Goal: Information Seeking & Learning: Learn about a topic

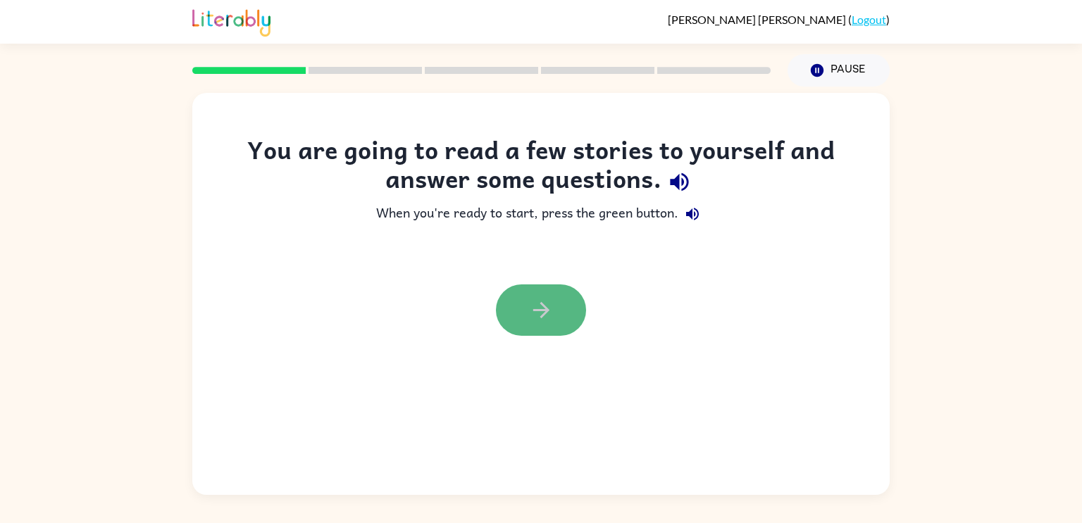
click at [541, 306] on icon "button" at bounding box center [541, 310] width 25 height 25
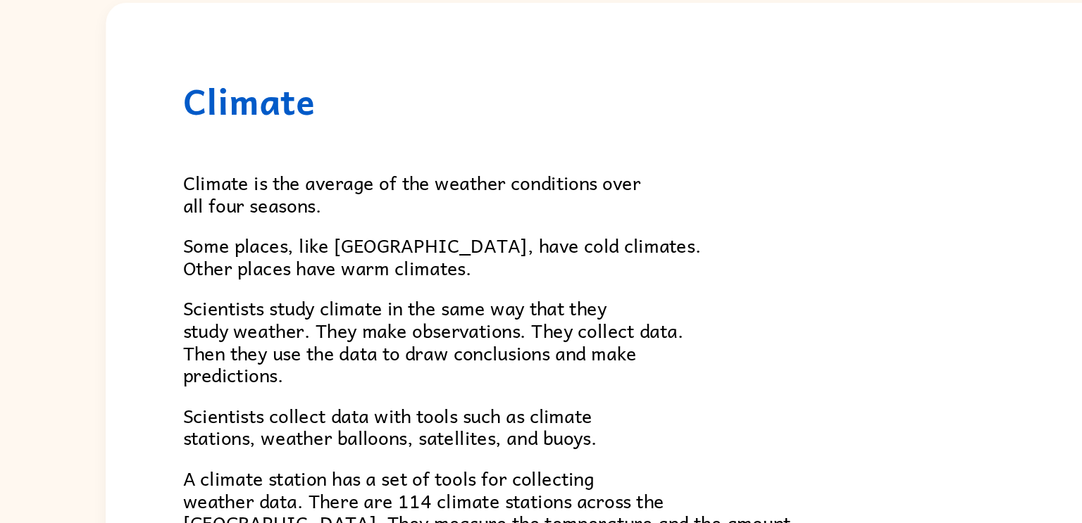
scroll to position [12, 0]
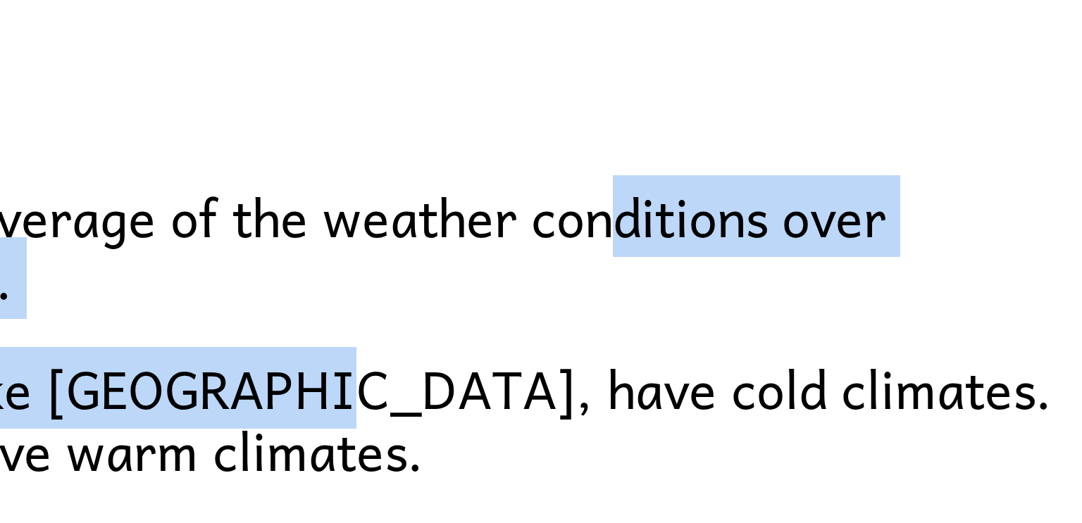
drag, startPoint x: 409, startPoint y: 228, endPoint x: 491, endPoint y: 201, distance: 86.9
click at [491, 201] on div "Climate is the average of the weather conditions over all four seasons. Some pl…" at bounding box center [541, 451] width 592 height 576
click at [452, 181] on div "Climate is the average of the weather conditions over all four seasons. Some pl…" at bounding box center [541, 451] width 592 height 576
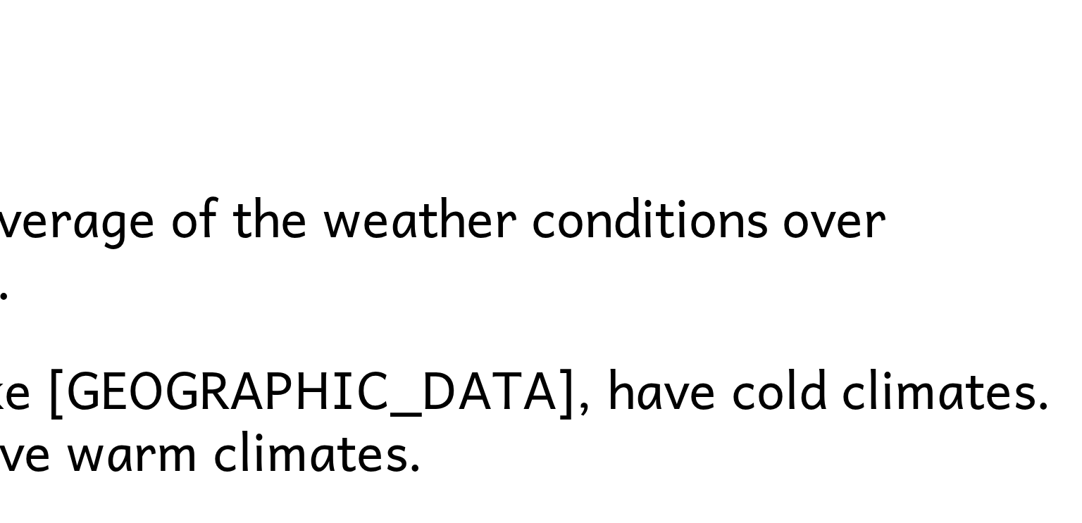
click at [582, 225] on p "Climate is the average of the weather conditions over all four seasons." at bounding box center [541, 212] width 592 height 30
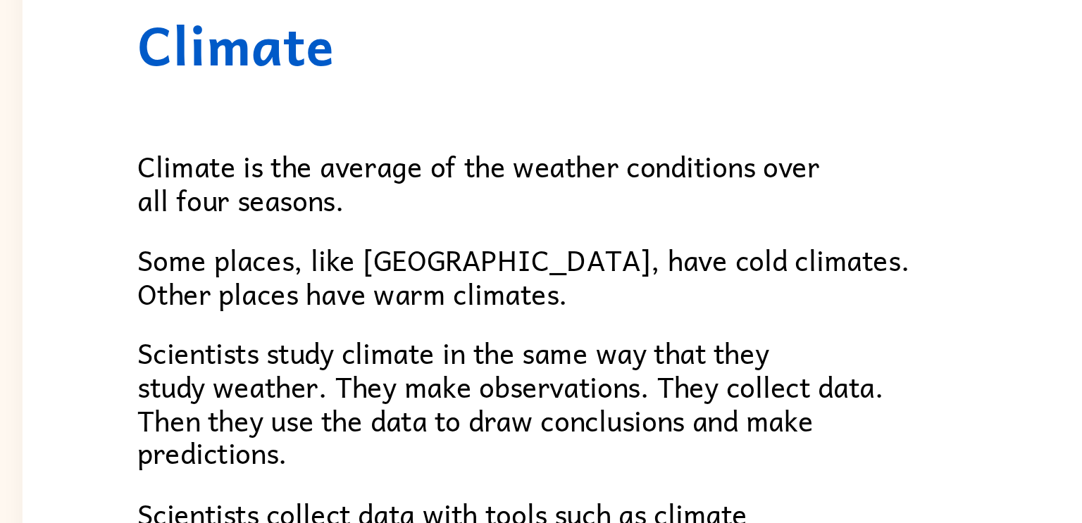
click at [240, 218] on div "Climate Climate is the average of the weather conditions over all four seasons.…" at bounding box center [540, 455] width 697 height 724
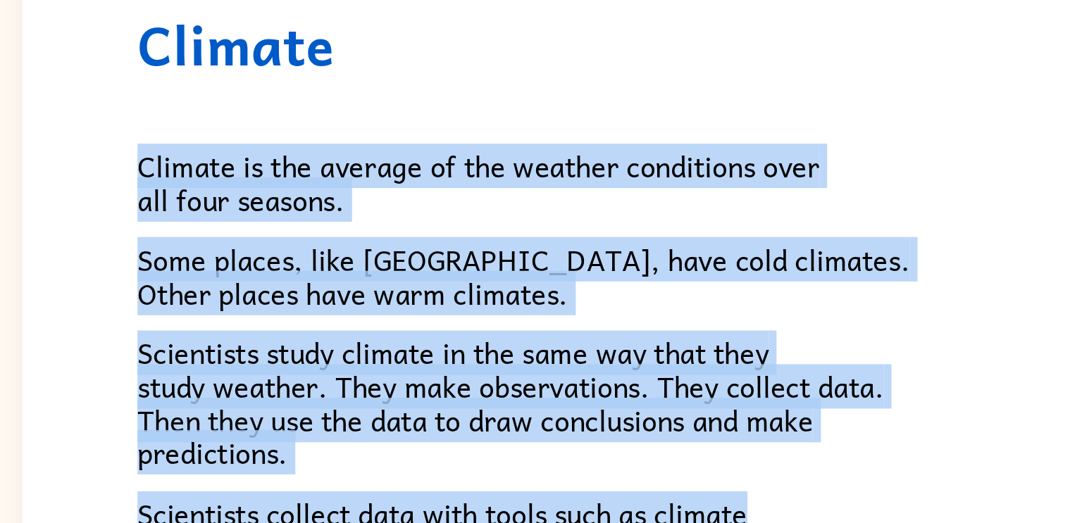
drag, startPoint x: 240, startPoint y: 216, endPoint x: 607, endPoint y: 309, distance: 378.7
click at [607, 309] on div "Climate Climate is the average of the weather conditions over all four seasons.…" at bounding box center [540, 455] width 697 height 724
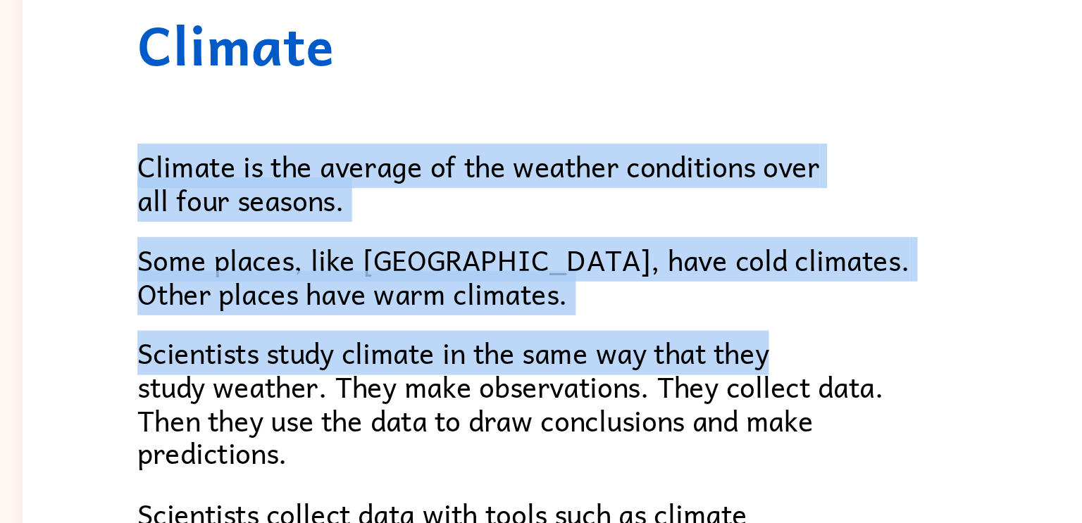
click at [634, 179] on div "Climate is the average of the weather conditions over all four seasons. Some pl…" at bounding box center [541, 463] width 592 height 576
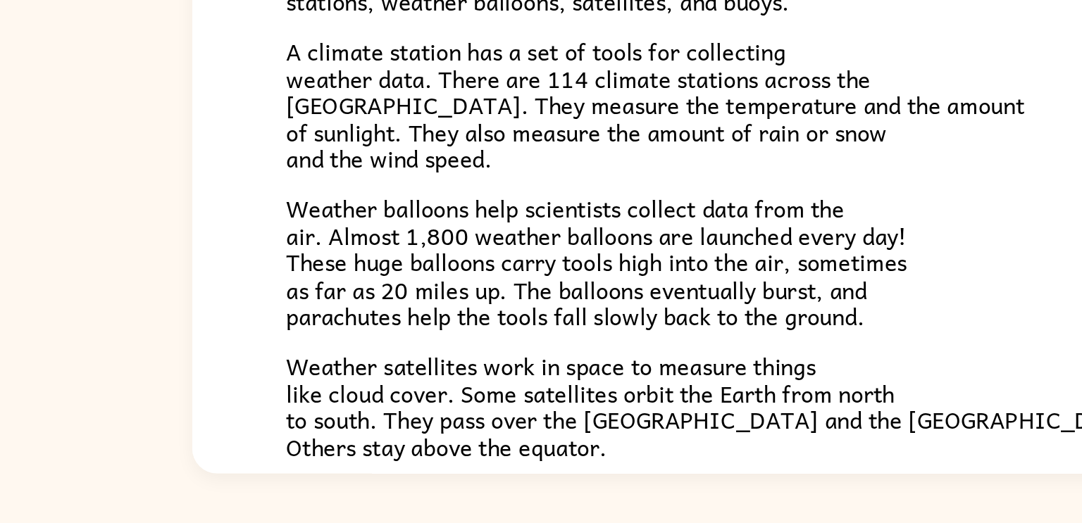
click at [368, 481] on span "Weather satellites work in space to measure things like cloud cover. Some satel…" at bounding box center [489, 457] width 488 height 66
click at [410, 418] on div "Climate is the average of the weather conditions over all four seasons. Some pl…" at bounding box center [541, 301] width 592 height 576
click at [435, 464] on span "Weather satellites work in space to measure things like cloud cover. Some satel…" at bounding box center [489, 457] width 488 height 66
click at [408, 445] on span "Weather satellites work in space to measure things like cloud cover. Some satel…" at bounding box center [489, 457] width 488 height 66
click at [345, 488] on span "Weather satellites work in space to measure things like cloud cover. Some satel…" at bounding box center [489, 457] width 488 height 66
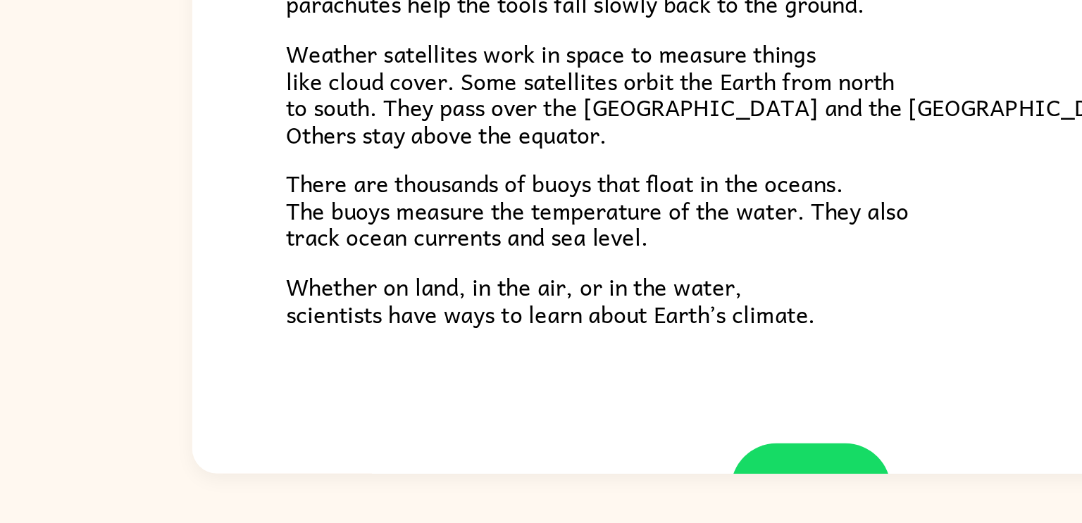
scroll to position [339, 0]
click at [380, 396] on span "Whether on land, in the air, or in the water, scientists have ways to learn abo…" at bounding box center [394, 397] width 299 height 36
click at [326, 442] on div "Climate Climate is the average of the weather conditions over all four seasons.…" at bounding box center [540, 116] width 697 height 724
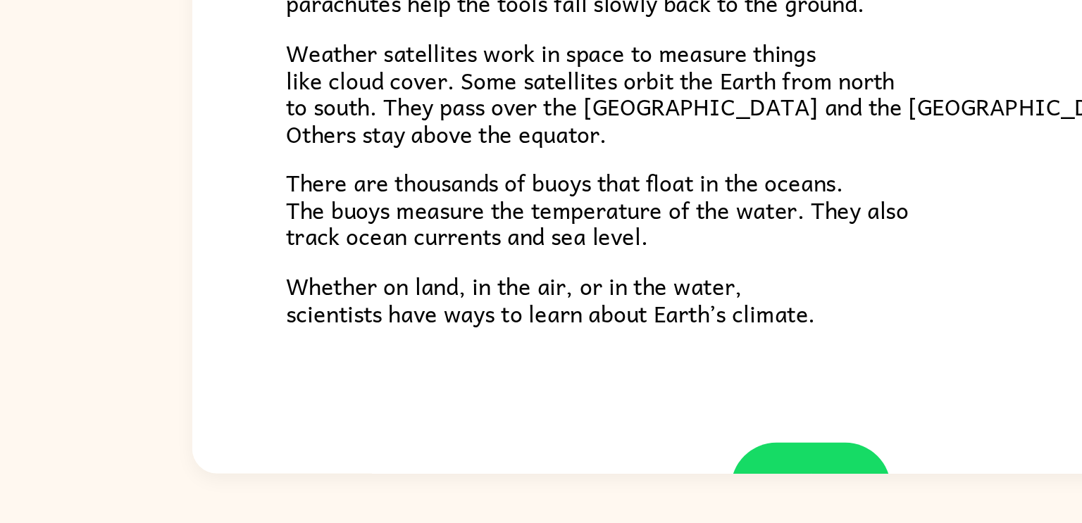
click at [397, 454] on div "Climate Climate is the average of the weather conditions over all four seasons.…" at bounding box center [540, 116] width 697 height 724
click at [335, 425] on div "Climate Climate is the average of the weather conditions over all four seasons.…" at bounding box center [540, 116] width 697 height 724
click at [408, 467] on div "Climate Climate is the average of the weather conditions over all four seasons.…" at bounding box center [540, 116] width 697 height 724
click at [409, 459] on div "Climate Climate is the average of the weather conditions over all four seasons.…" at bounding box center [540, 116] width 697 height 724
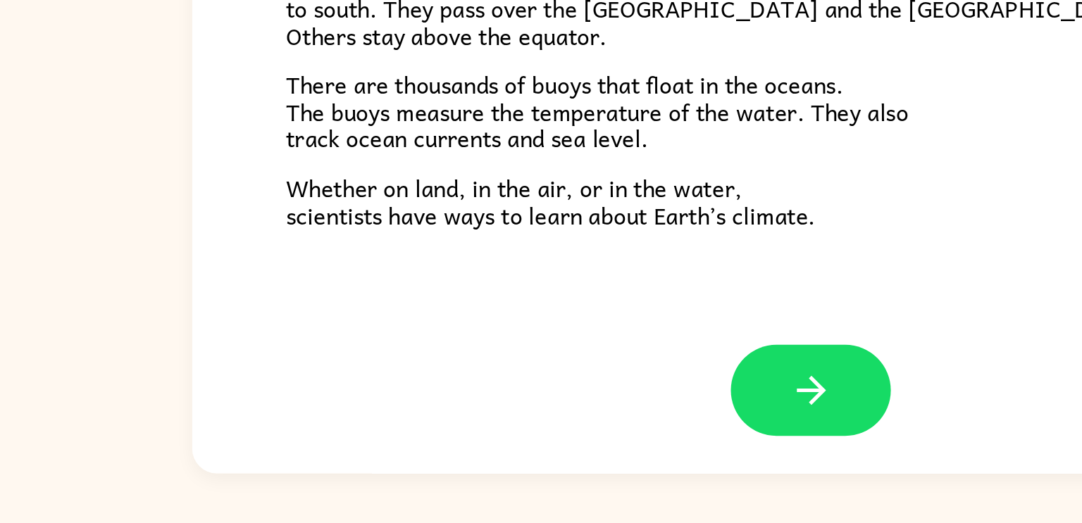
scroll to position [393, 0]
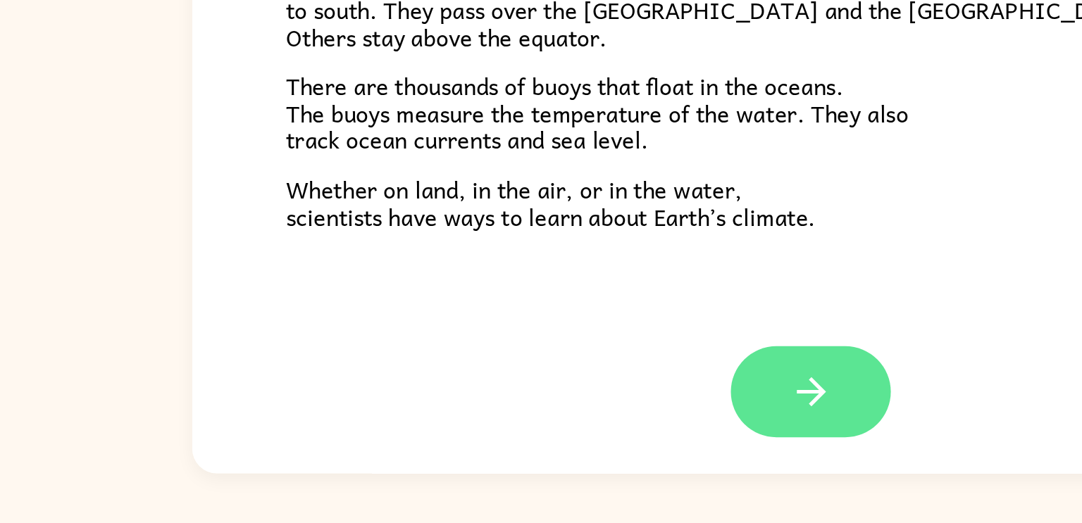
click at [559, 455] on button "button" at bounding box center [541, 448] width 90 height 51
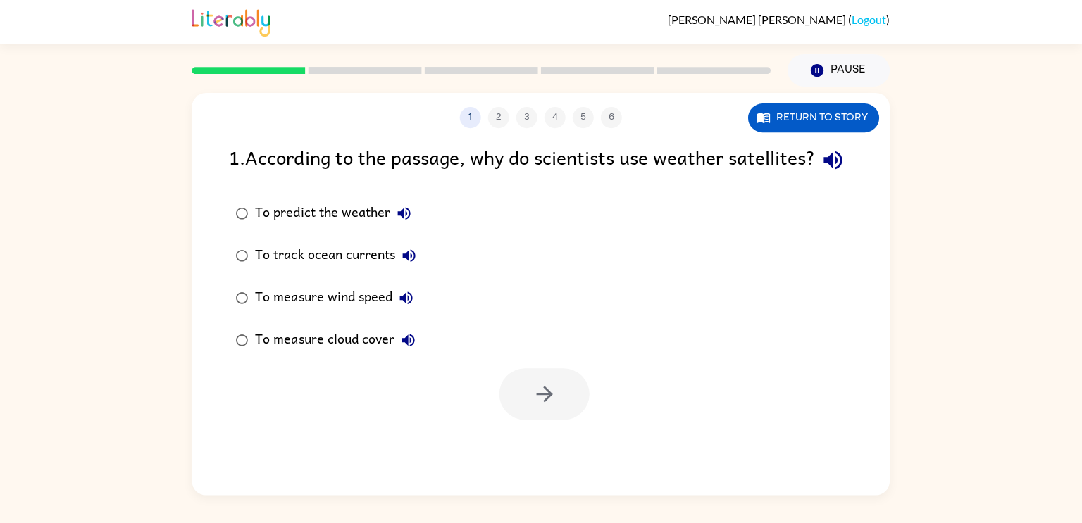
scroll to position [0, 0]
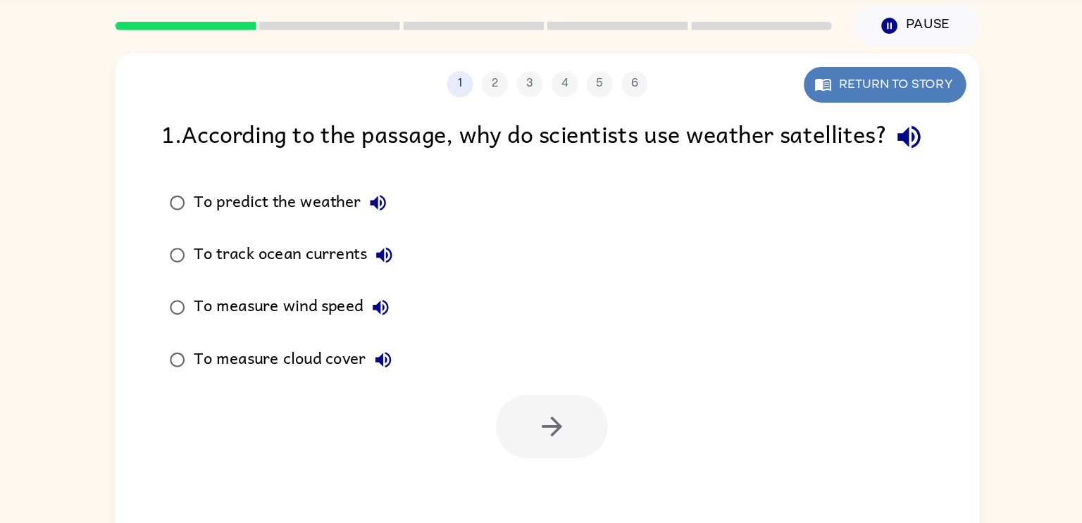
click at [799, 123] on button "Return to story" at bounding box center [813, 118] width 131 height 29
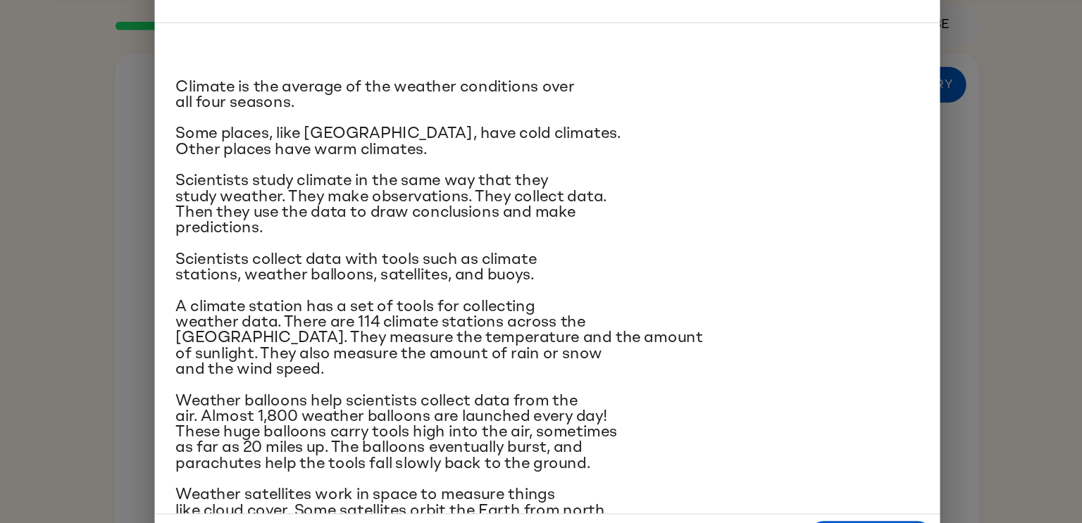
click at [913, 106] on div "Climate Climate is the average of the weather conditions over all four seasons.…" at bounding box center [541, 261] width 1082 height 523
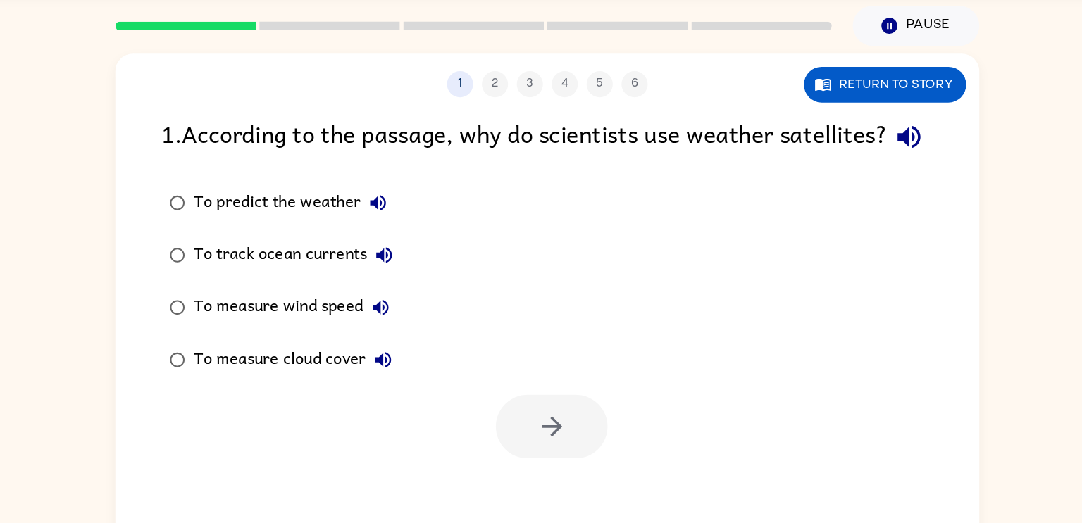
click at [339, 228] on div "To predict the weather" at bounding box center [337, 213] width 163 height 28
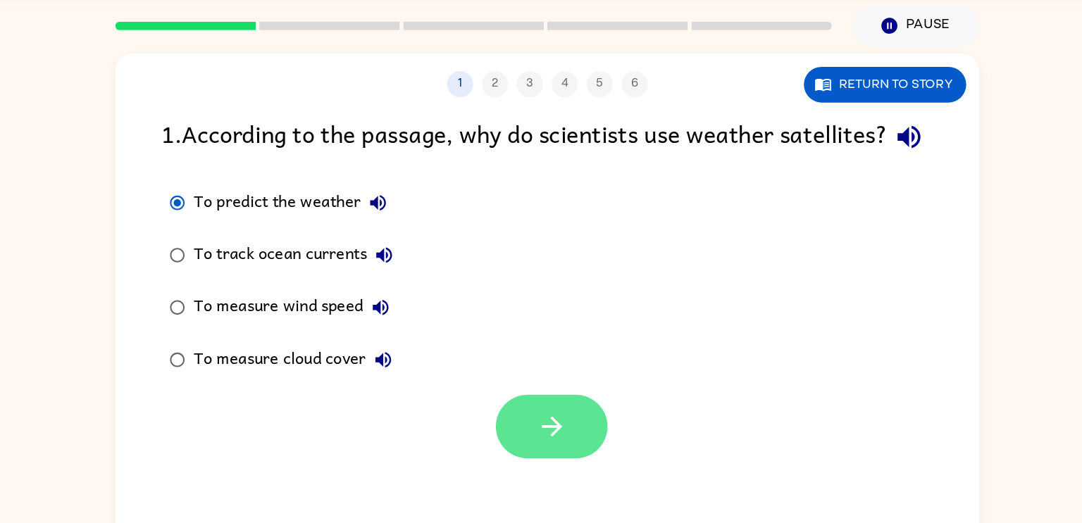
click at [552, 409] on button "button" at bounding box center [545, 393] width 90 height 51
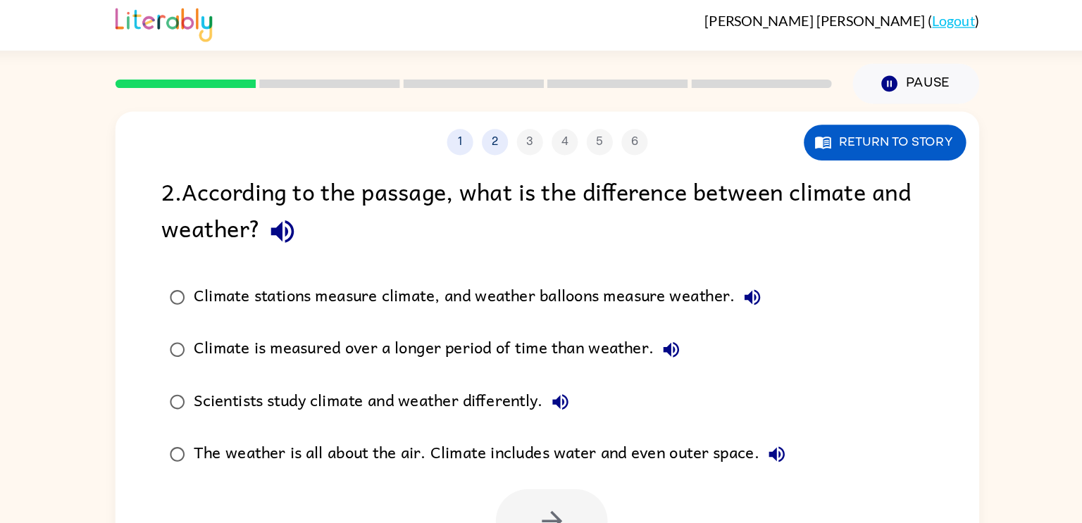
click at [268, 61] on div at bounding box center [481, 70] width 595 height 49
click at [467, 116] on button "1" at bounding box center [470, 117] width 21 height 21
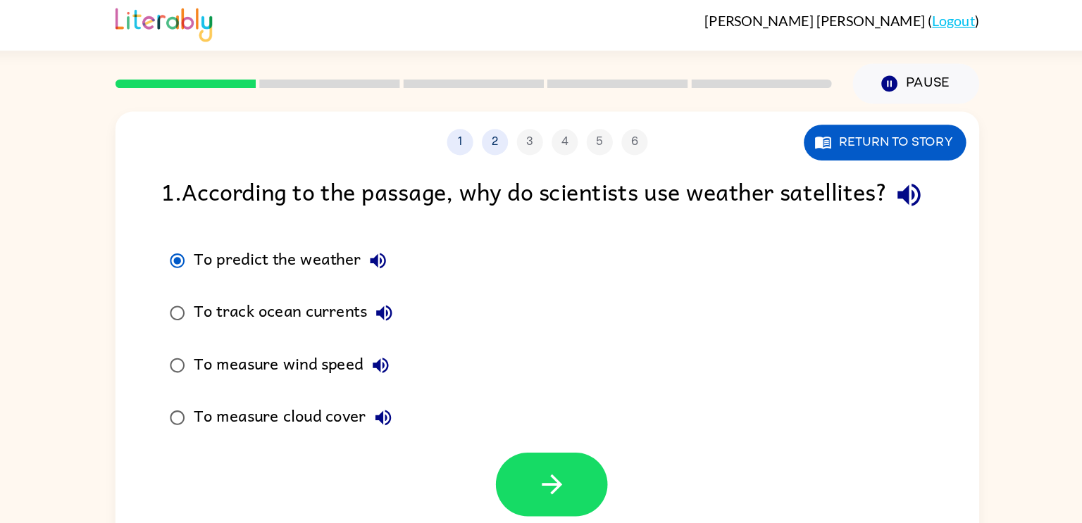
click at [538, 122] on div "1 2 3 4 5 6" at bounding box center [540, 117] width 697 height 21
click at [556, 120] on div "1 2 3 4 5 6" at bounding box center [540, 117] width 697 height 21
click at [495, 118] on button "2" at bounding box center [498, 117] width 21 height 21
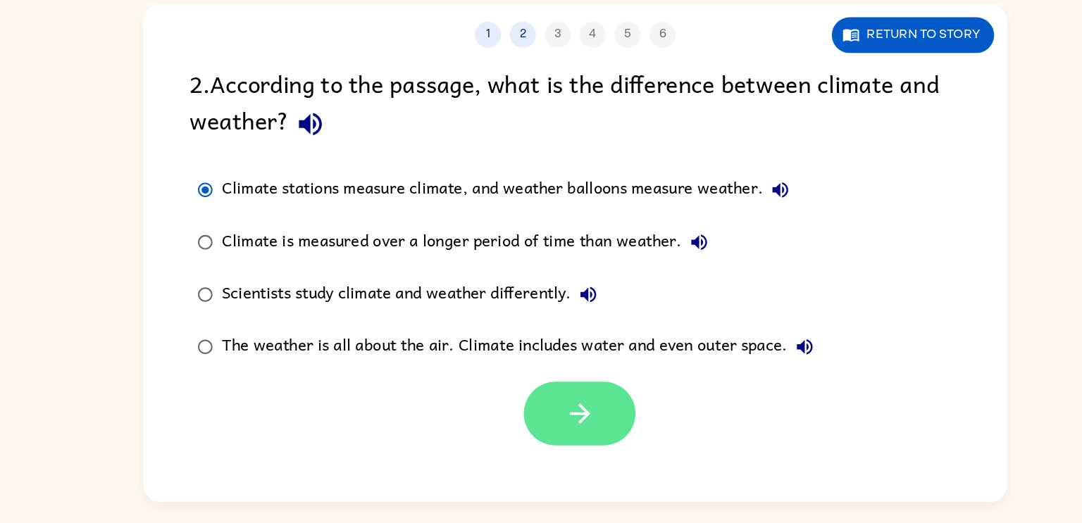
click at [549, 431] on icon "button" at bounding box center [545, 423] width 25 height 25
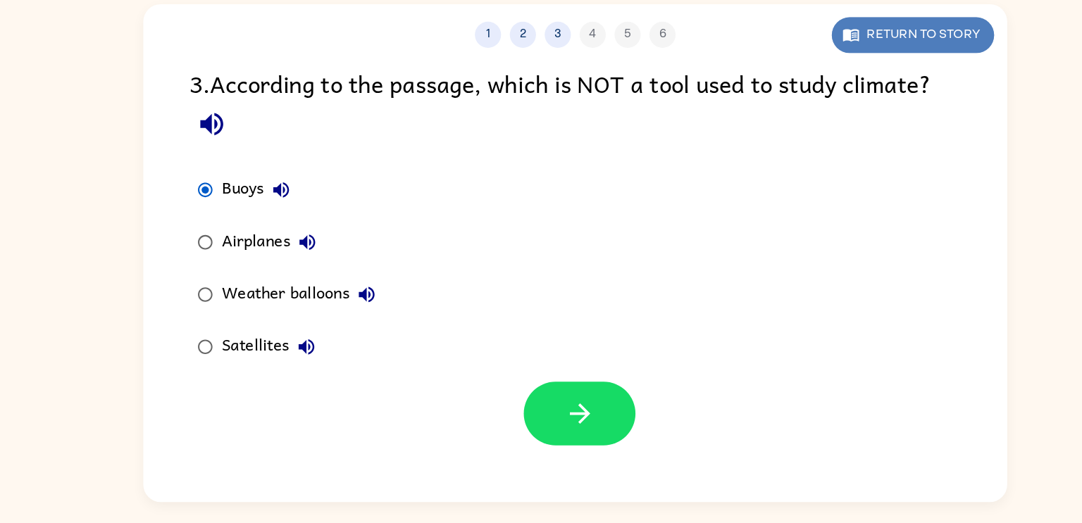
click at [812, 118] on button "Return to story" at bounding box center [813, 118] width 131 height 29
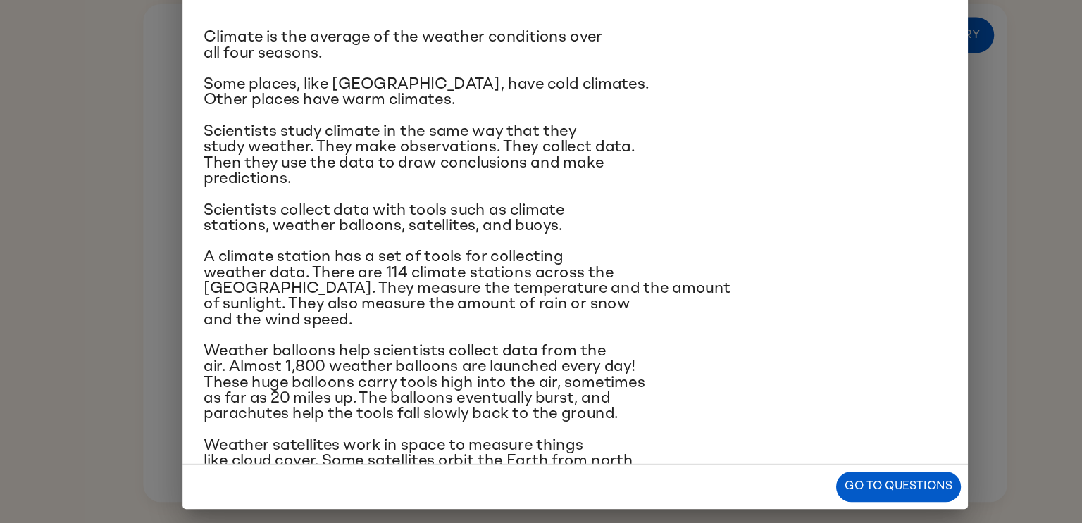
click at [810, 462] on p "Weather satellites work in space to measure things like cloud cover. Some satel…" at bounding box center [541, 468] width 600 height 51
click at [817, 480] on button "Go to questions" at bounding box center [802, 483] width 101 height 25
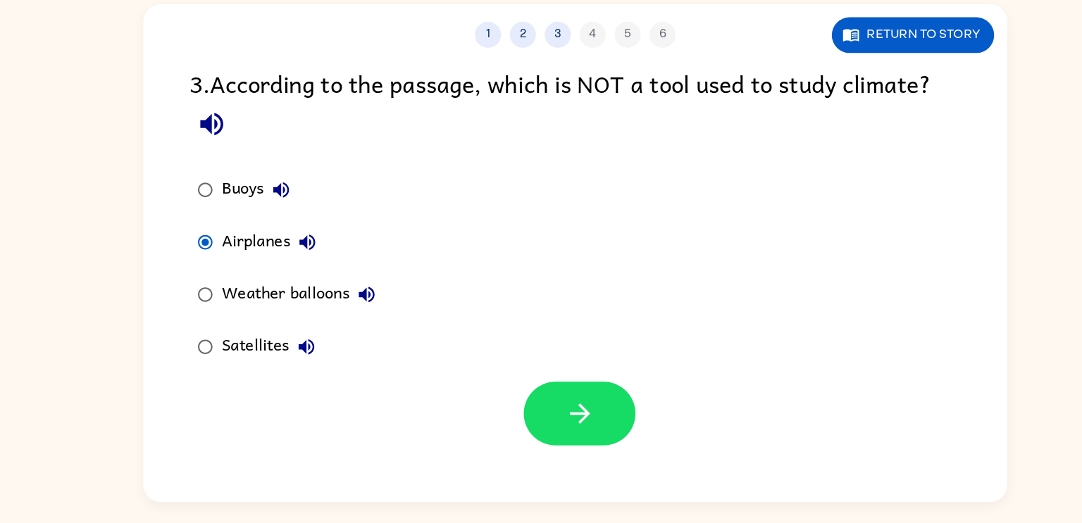
click at [329, 287] on icon "button" at bounding box center [324, 285] width 17 height 17
click at [550, 422] on icon "button" at bounding box center [545, 423] width 25 height 25
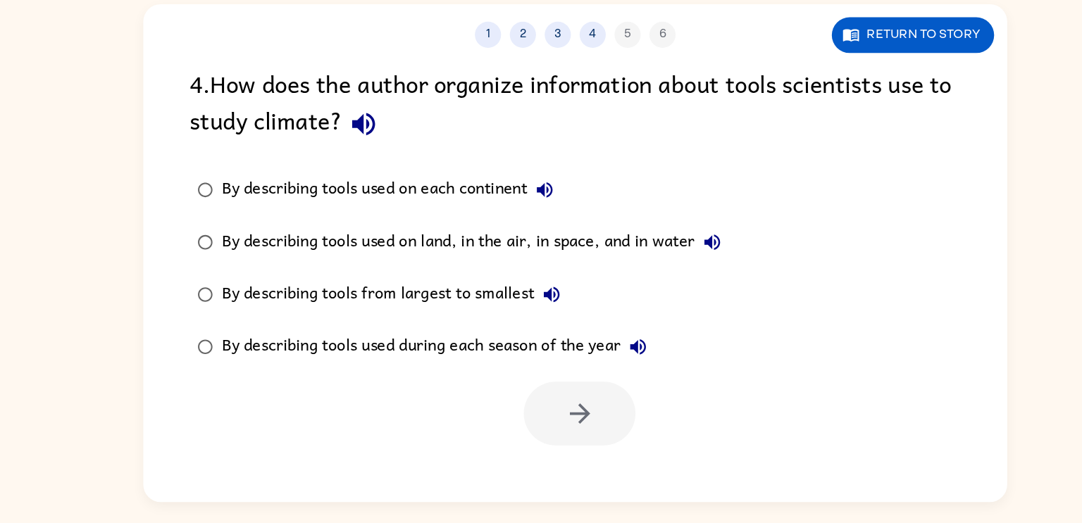
click at [552, 269] on label "By describing tools used on land, in the air, in space, and in water" at bounding box center [447, 285] width 451 height 42
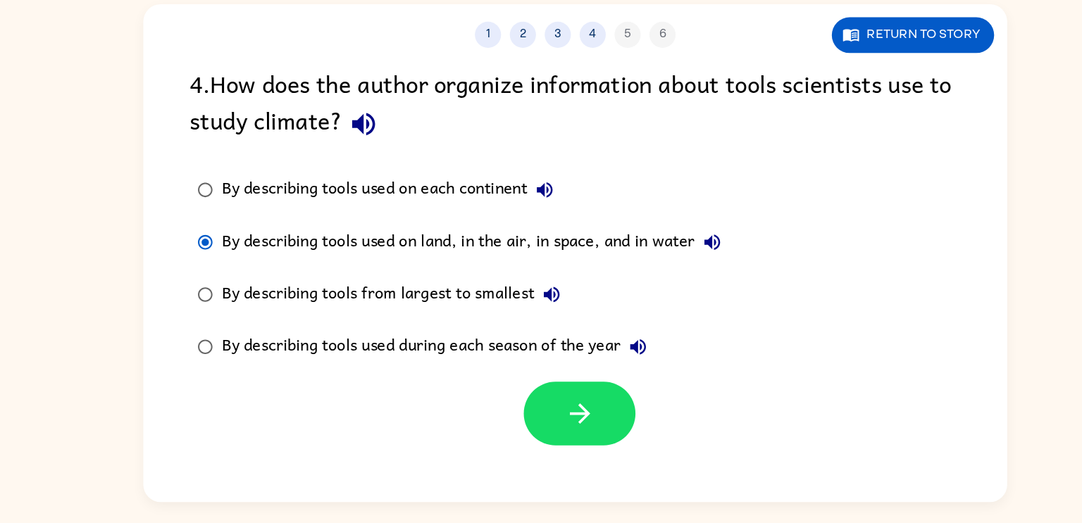
click at [490, 236] on div "By describing tools used on each continent" at bounding box center [393, 243] width 275 height 28
click at [491, 236] on div "By describing tools used on each continent" at bounding box center [393, 243] width 275 height 28
click at [490, 236] on div "By describing tools used on each continent" at bounding box center [393, 243] width 275 height 28
click at [829, 185] on div "4 . How does the author organize information about tools scientists use to stud…" at bounding box center [541, 175] width 623 height 66
drag, startPoint x: 829, startPoint y: 185, endPoint x: 826, endPoint y: 194, distance: 10.3
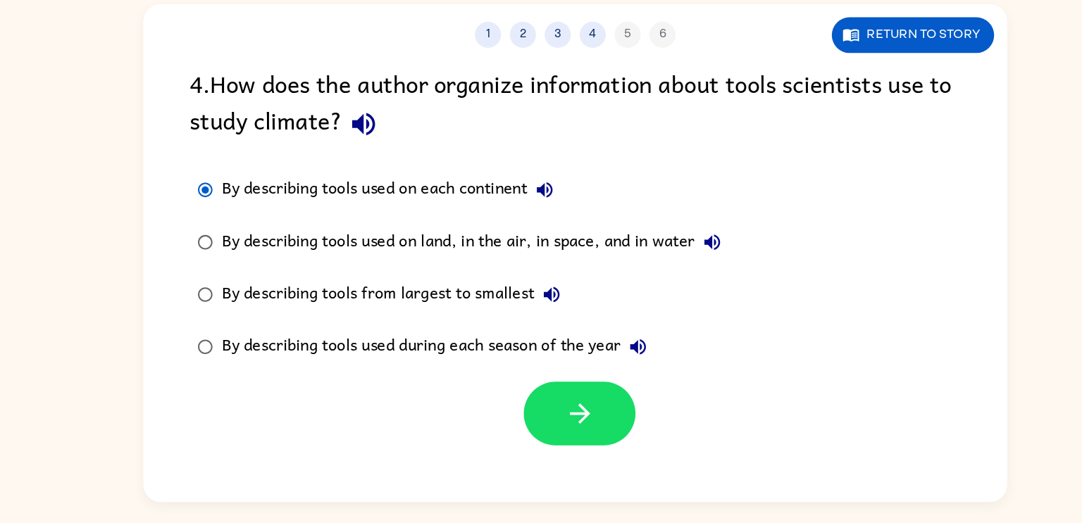
click at [826, 194] on div "4 . How does the author organize information about tools scientists use to stud…" at bounding box center [541, 175] width 623 height 66
click at [528, 383] on div "By describing tools used during each season of the year" at bounding box center [431, 370] width 350 height 28
click at [228, 364] on label "By describing tools used during each season of the year" at bounding box center [447, 370] width 451 height 42
click at [540, 500] on div "[PERSON_NAME] ( Logout ) Pause Pause 1 2 3 4 5 6 Return to story 4 . How does t…" at bounding box center [541, 261] width 1082 height 523
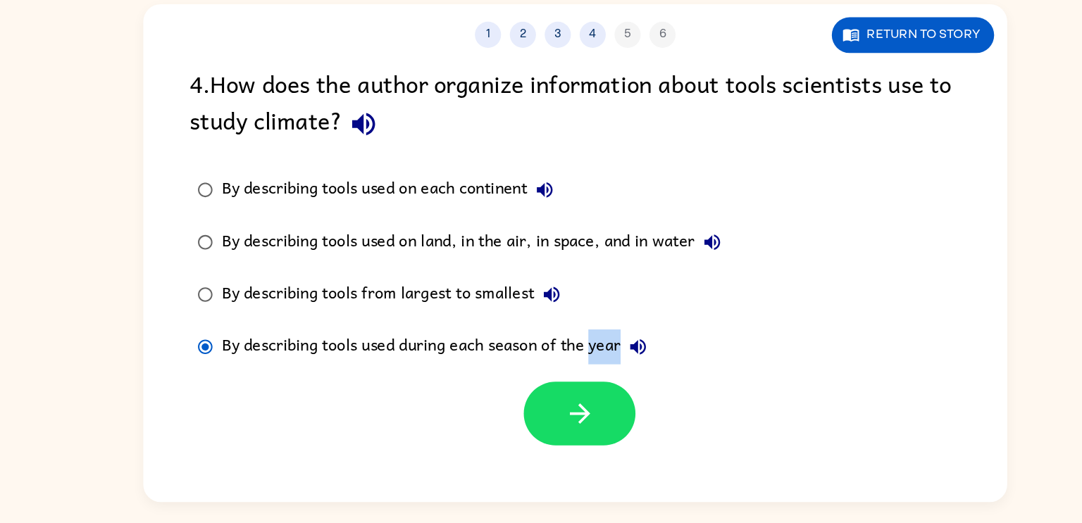
click at [540, 500] on div "[PERSON_NAME] ( Logout ) Pause Pause 1 2 3 4 5 6 Return to story 4 . How does t…" at bounding box center [541, 261] width 1082 height 523
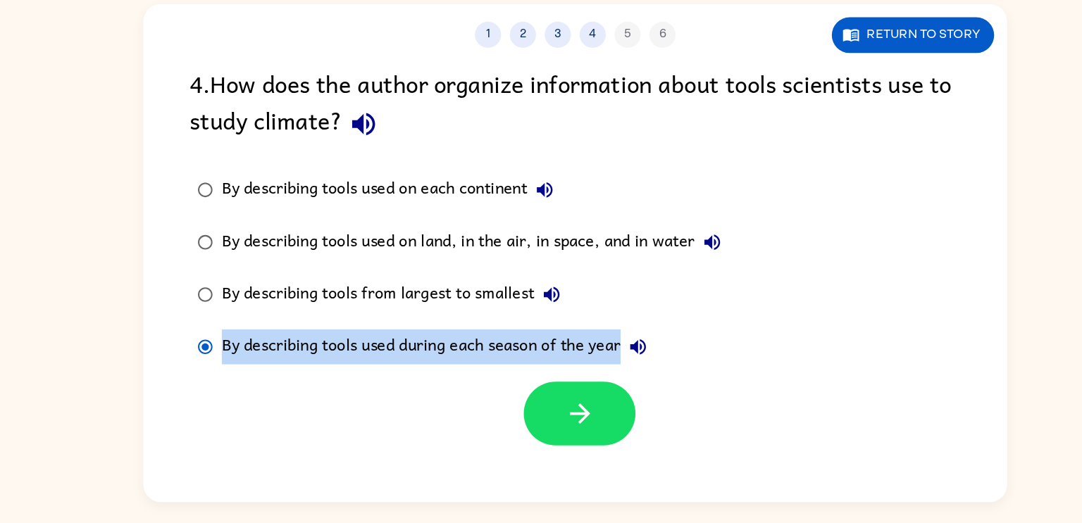
click at [540, 500] on div "[PERSON_NAME] ( Logout ) Pause Pause 1 2 3 4 5 6 Return to story 4 . How does t…" at bounding box center [541, 261] width 1082 height 523
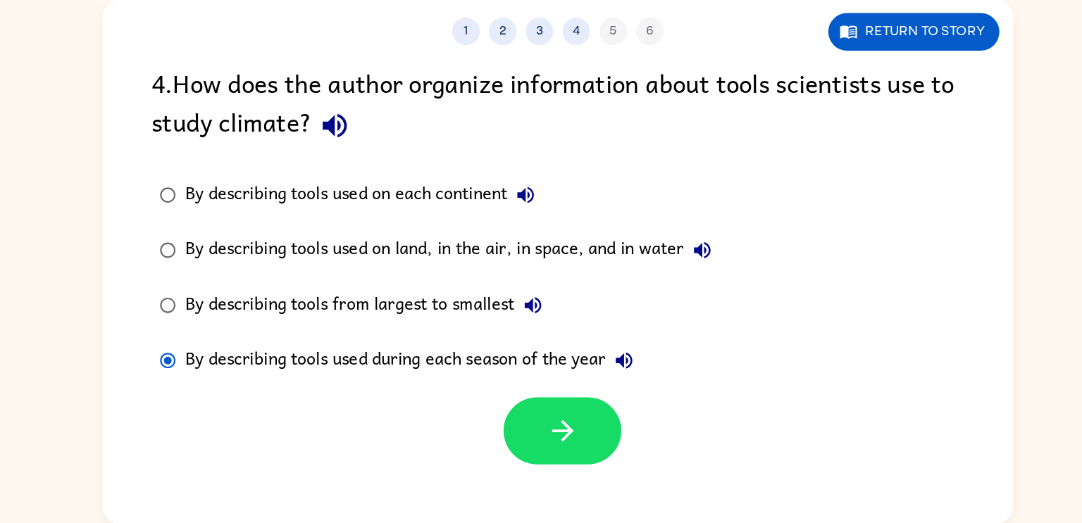
click at [762, 252] on div "By describing tools used on each continent By describing tools used on land, in…" at bounding box center [560, 306] width 660 height 169
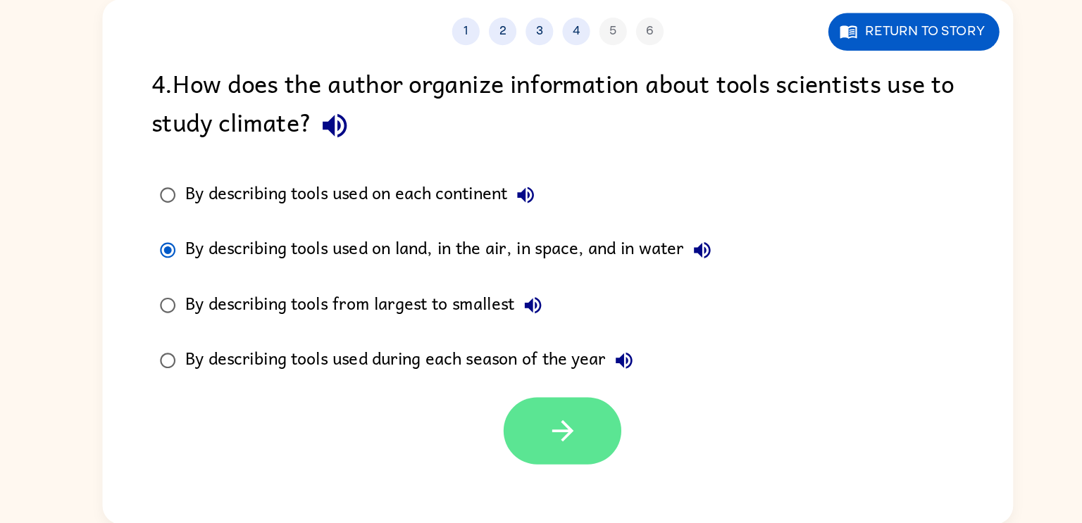
click at [548, 414] on icon "button" at bounding box center [545, 423] width 25 height 25
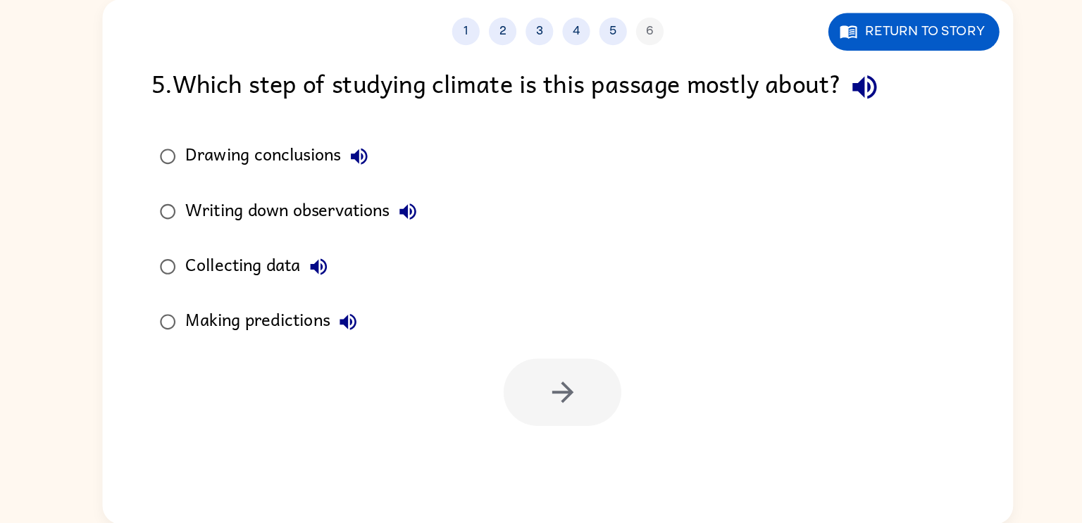
click at [247, 480] on div "1 2 3 4 5 6 Return to story 5 . Which step of studying climate is this passage …" at bounding box center [540, 294] width 697 height 402
click at [234, 360] on label "Making predictions" at bounding box center [334, 340] width 225 height 42
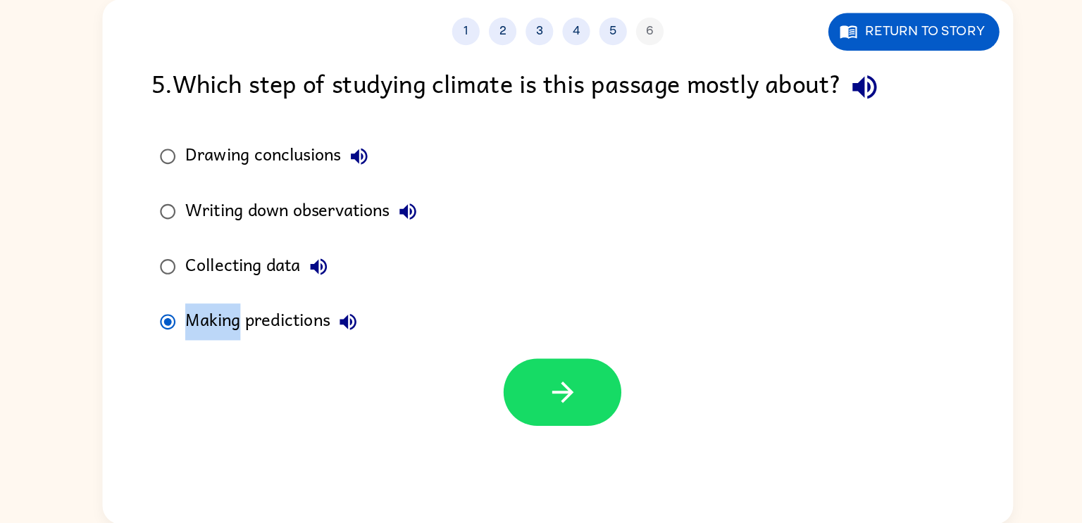
click at [273, 340] on div "Making predictions" at bounding box center [325, 340] width 139 height 28
click at [261, 297] on div "Collecting data" at bounding box center [314, 298] width 116 height 28
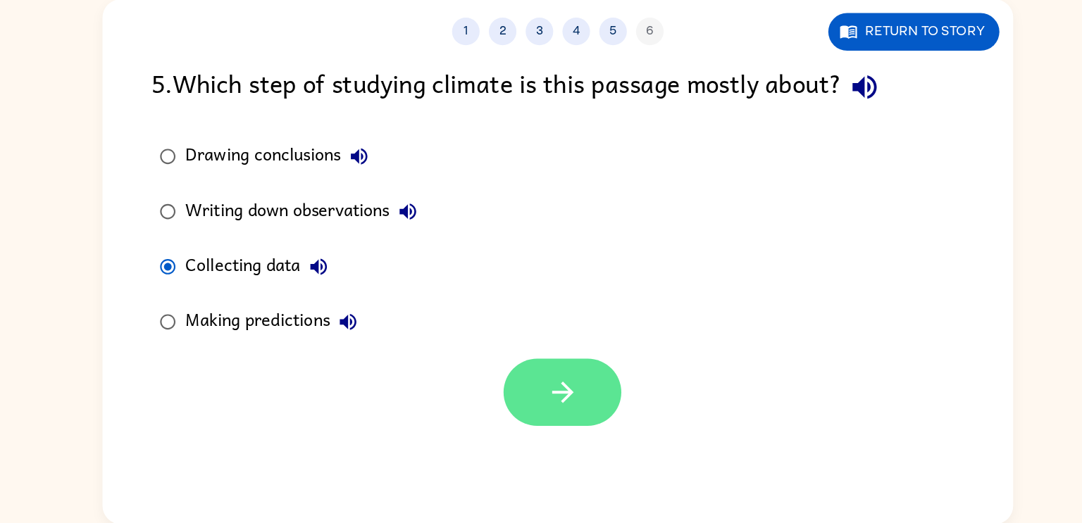
click at [545, 395] on icon "button" at bounding box center [545, 394] width 25 height 25
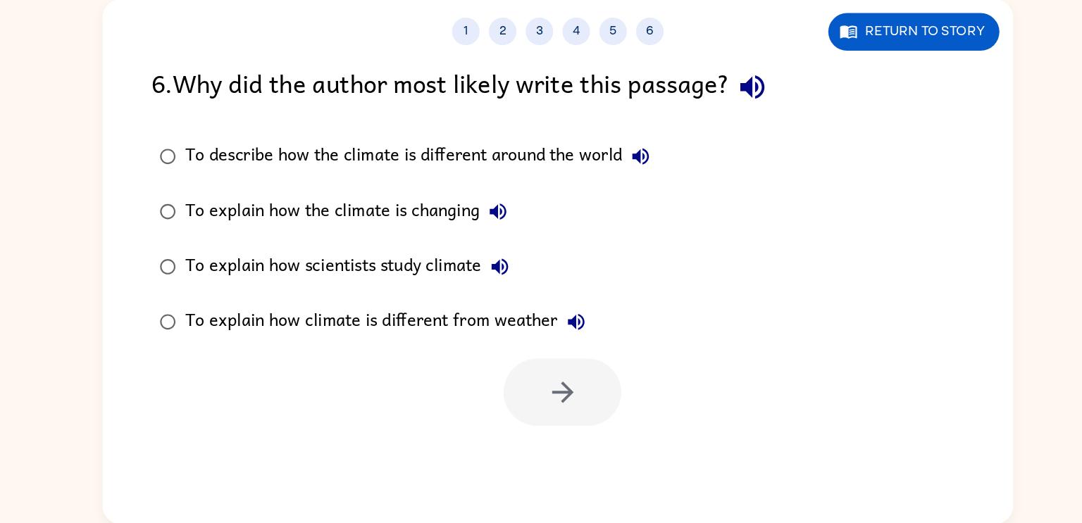
click at [557, 312] on label "To explain how scientists study climate" at bounding box center [424, 298] width 404 height 42
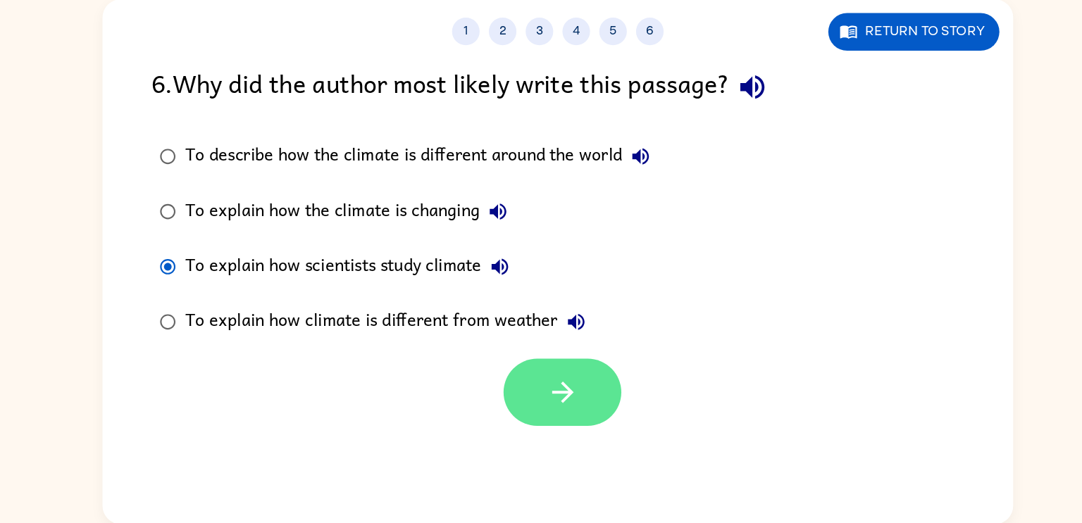
click at [547, 394] on icon "button" at bounding box center [544, 394] width 16 height 16
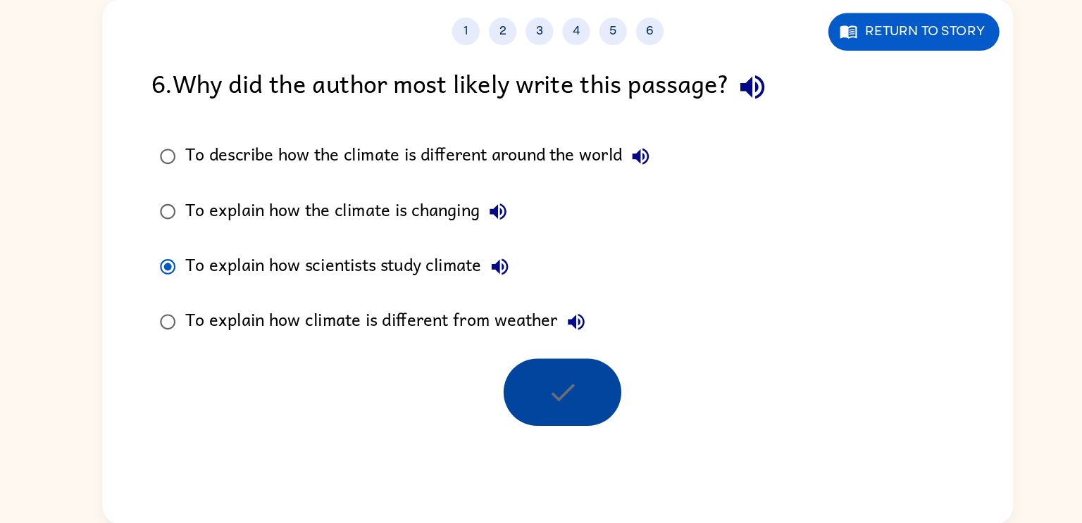
click at [547, 394] on div at bounding box center [545, 393] width 90 height 51
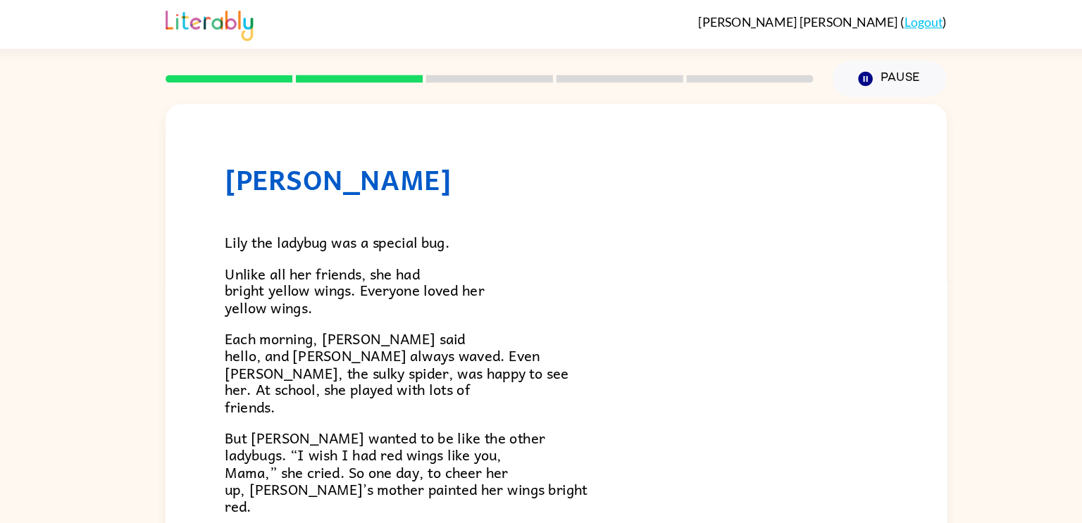
click at [271, 66] on div at bounding box center [481, 70] width 595 height 49
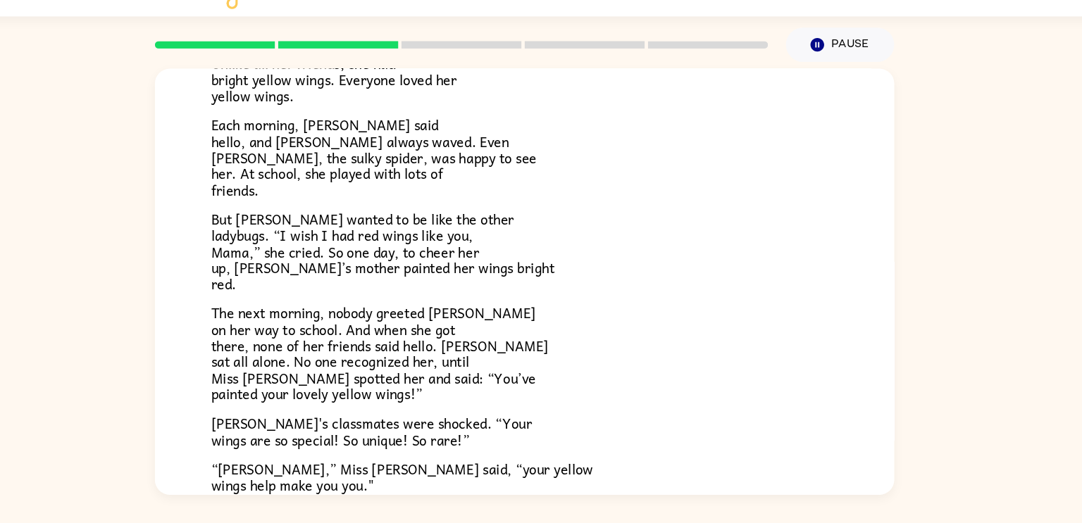
click at [891, 223] on div "[PERSON_NAME] [PERSON_NAME] the ladybug was a special bug. Unlike all her frien…" at bounding box center [541, 291] width 1082 height 409
click at [886, 270] on div "[PERSON_NAME] [PERSON_NAME] the ladybug was a special bug. Unlike all her frien…" at bounding box center [540, 299] width 697 height 724
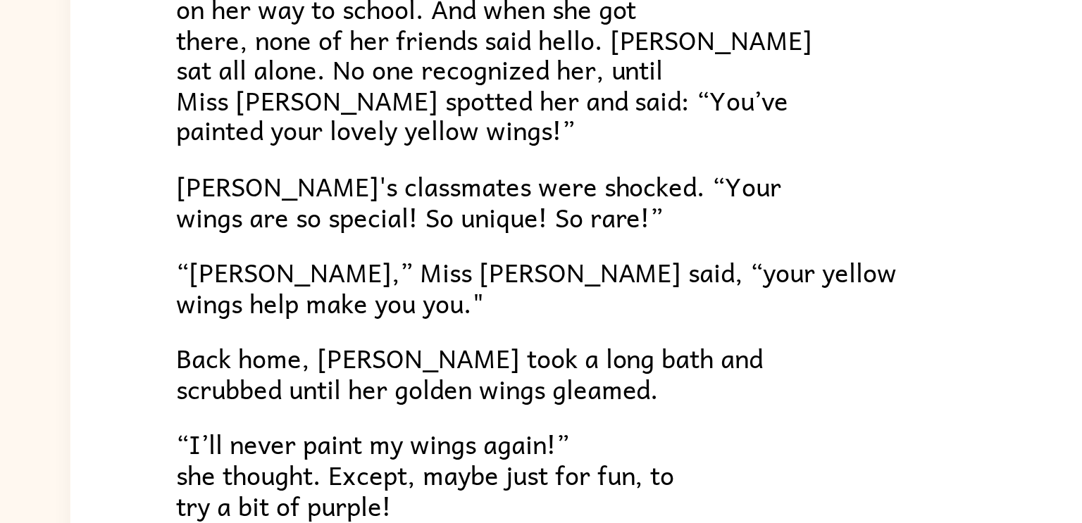
scroll to position [394, 0]
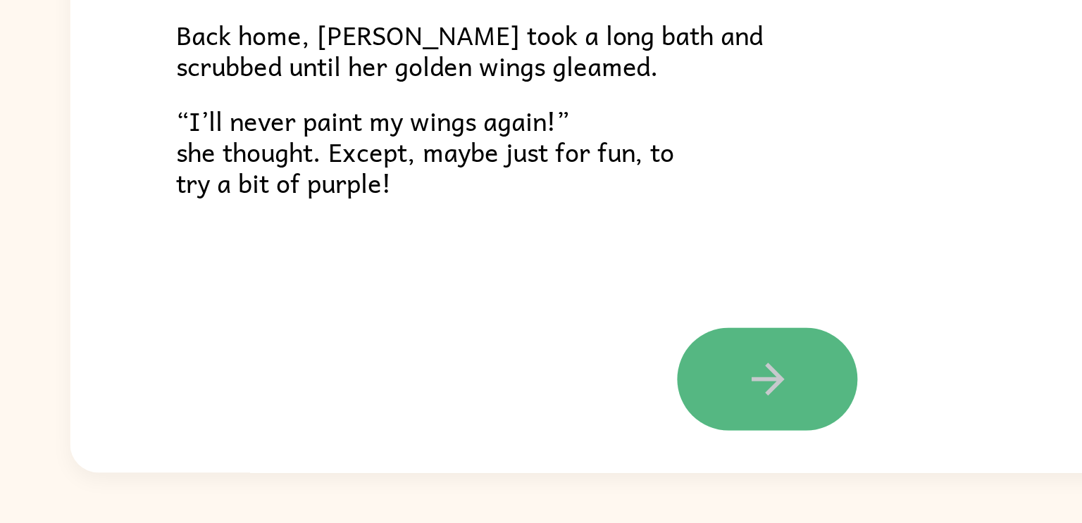
click at [532, 449] on icon "button" at bounding box center [541, 448] width 25 height 25
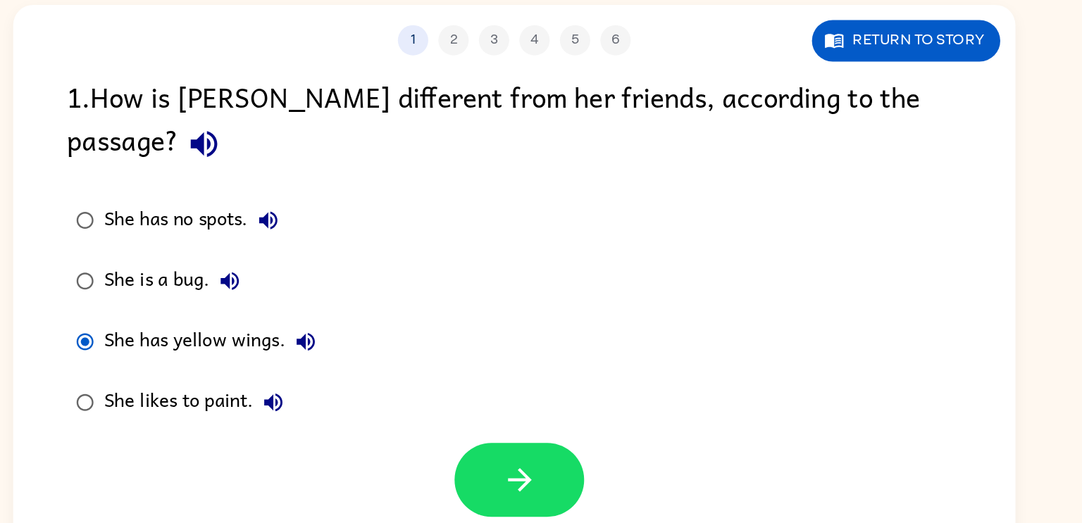
click at [411, 391] on div at bounding box center [540, 420] width 697 height 58
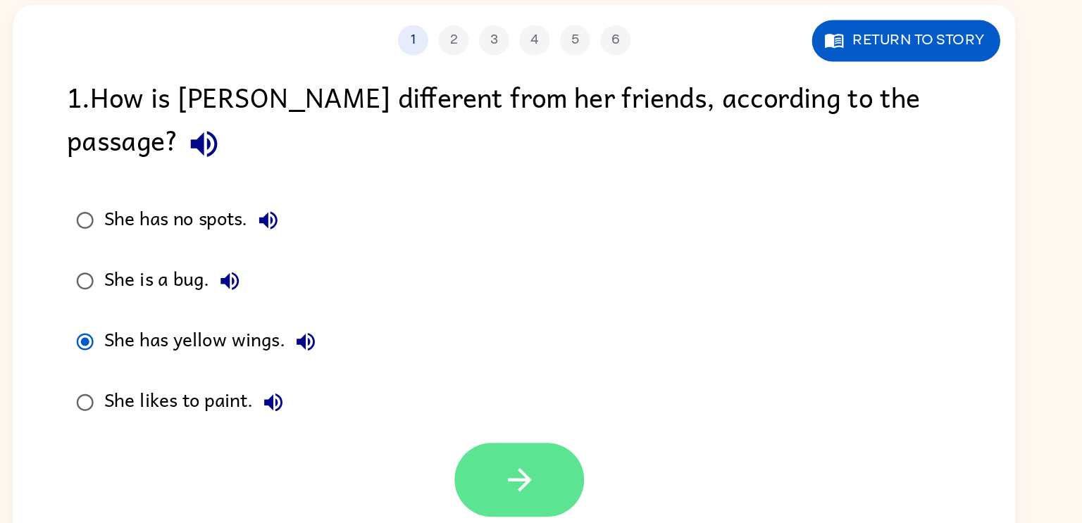
click at [533, 411] on icon "button" at bounding box center [545, 423] width 25 height 25
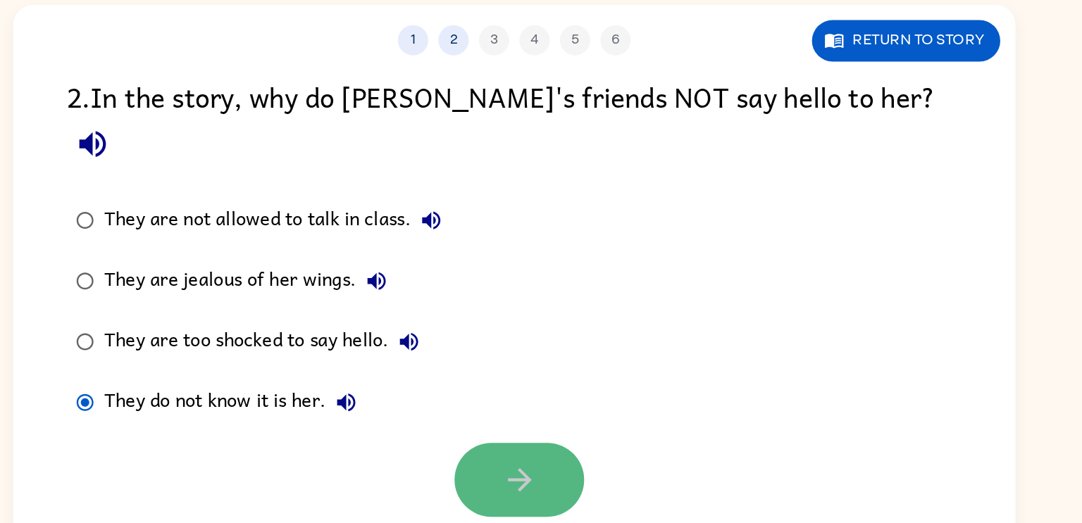
click at [573, 412] on button "button" at bounding box center [545, 423] width 90 height 51
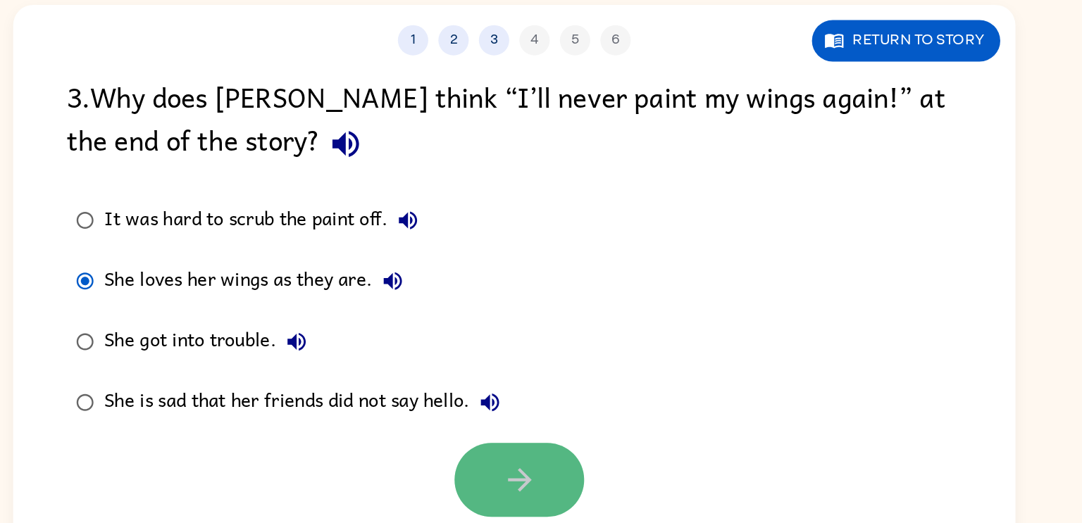
click at [530, 430] on button "button" at bounding box center [545, 423] width 90 height 51
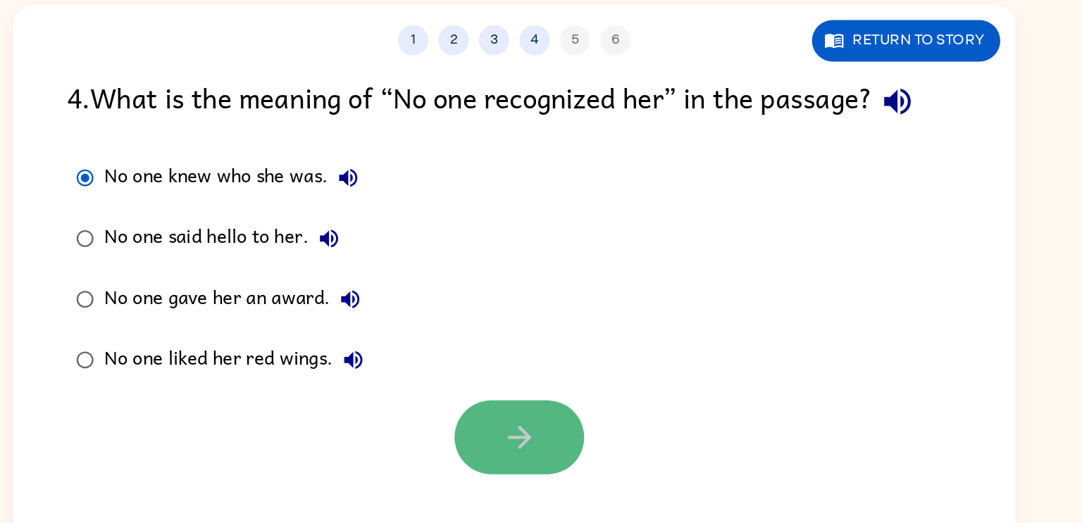
click at [500, 394] on button "button" at bounding box center [545, 393] width 90 height 51
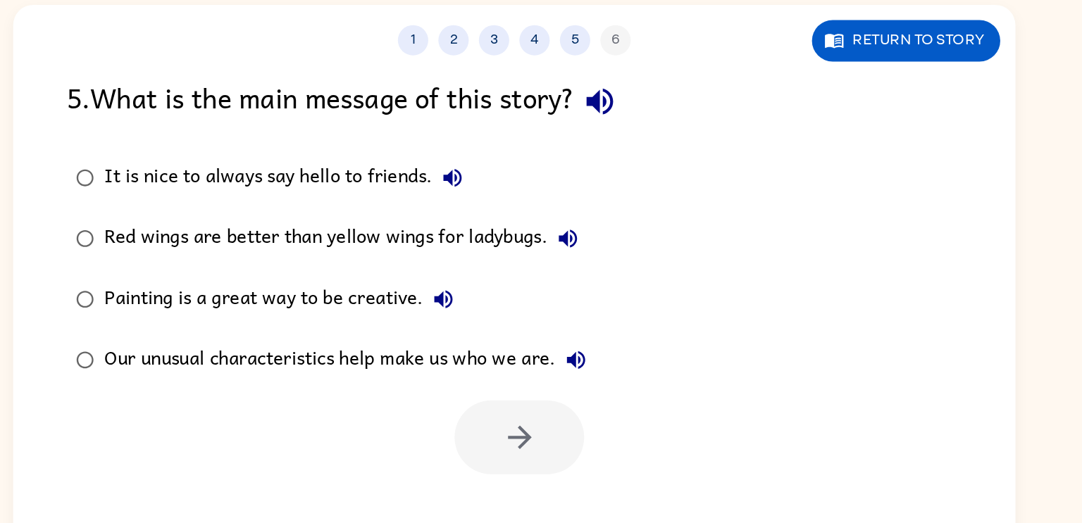
click at [440, 338] on div "Our unusual characteristics help make us who we are." at bounding box center [427, 340] width 342 height 28
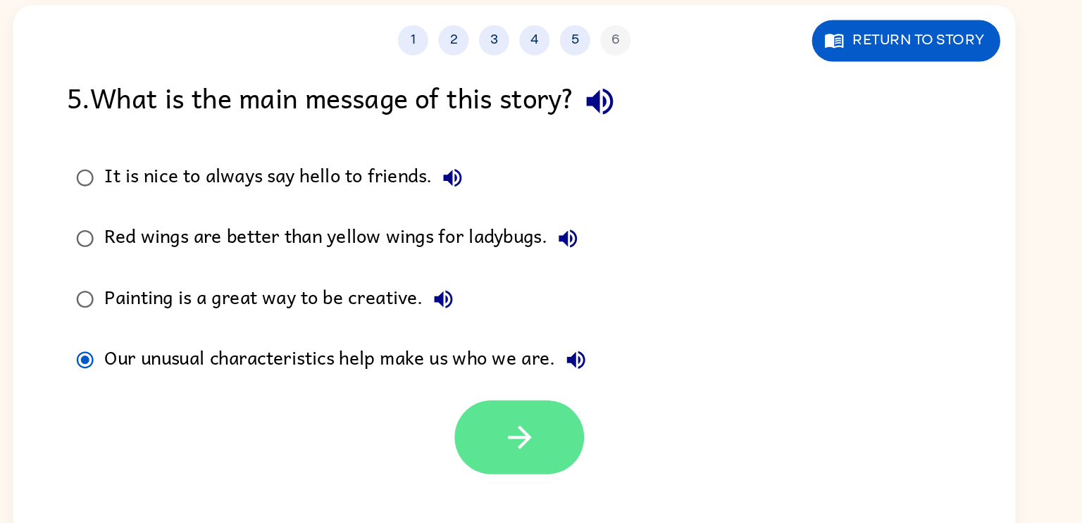
click at [557, 397] on button "button" at bounding box center [545, 393] width 90 height 51
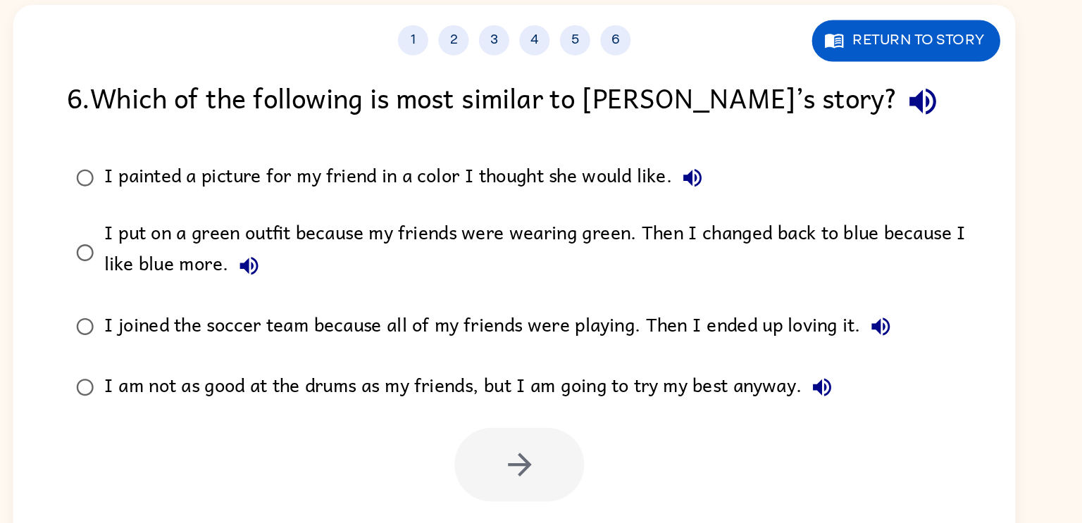
click at [557, 397] on div at bounding box center [545, 412] width 90 height 51
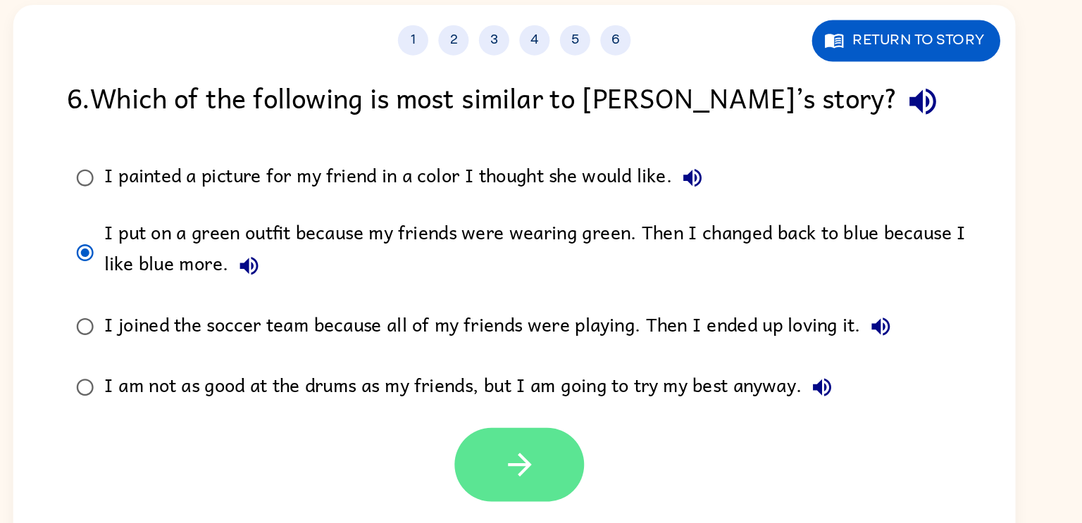
click at [569, 409] on button "button" at bounding box center [545, 412] width 90 height 51
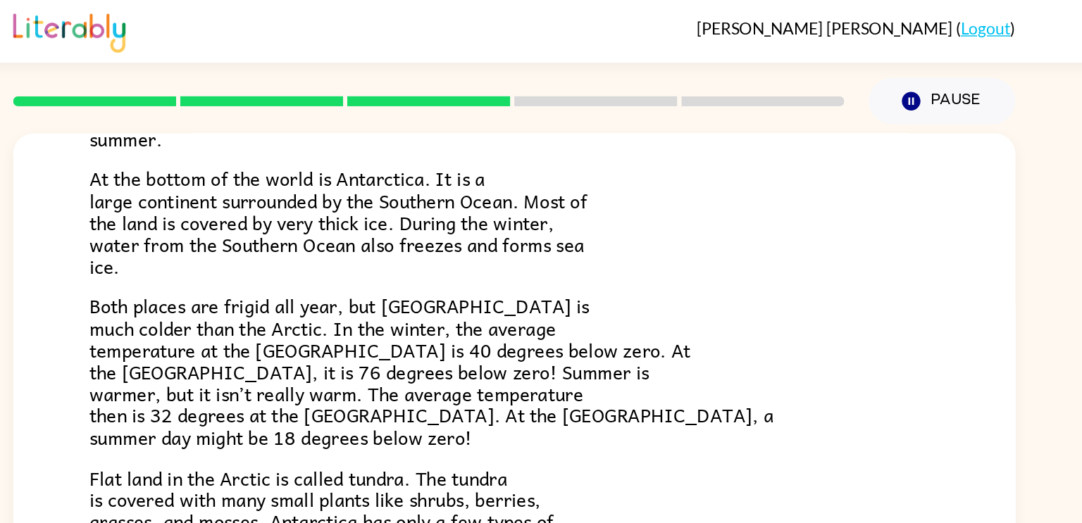
scroll to position [297, 0]
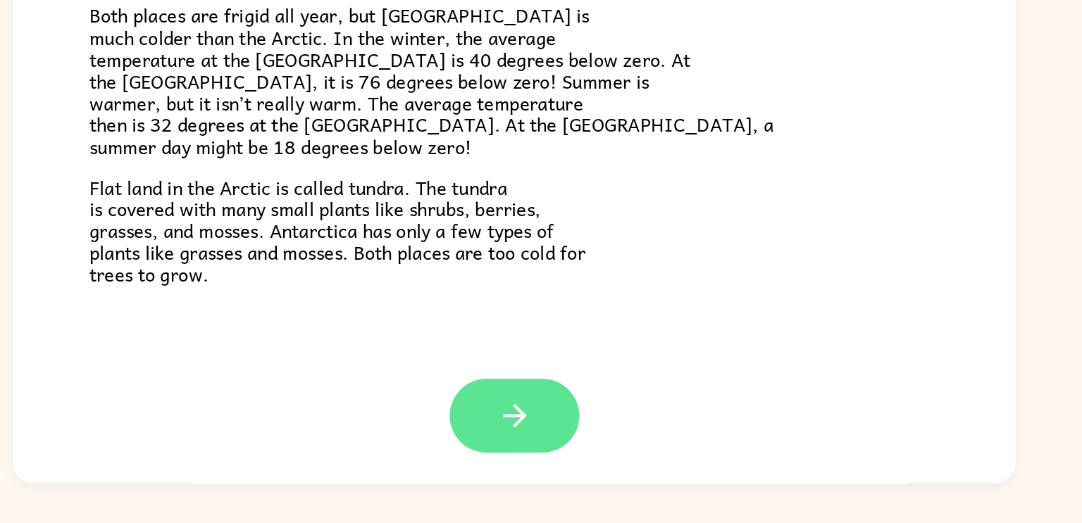
click at [548, 457] on icon "button" at bounding box center [541, 448] width 25 height 25
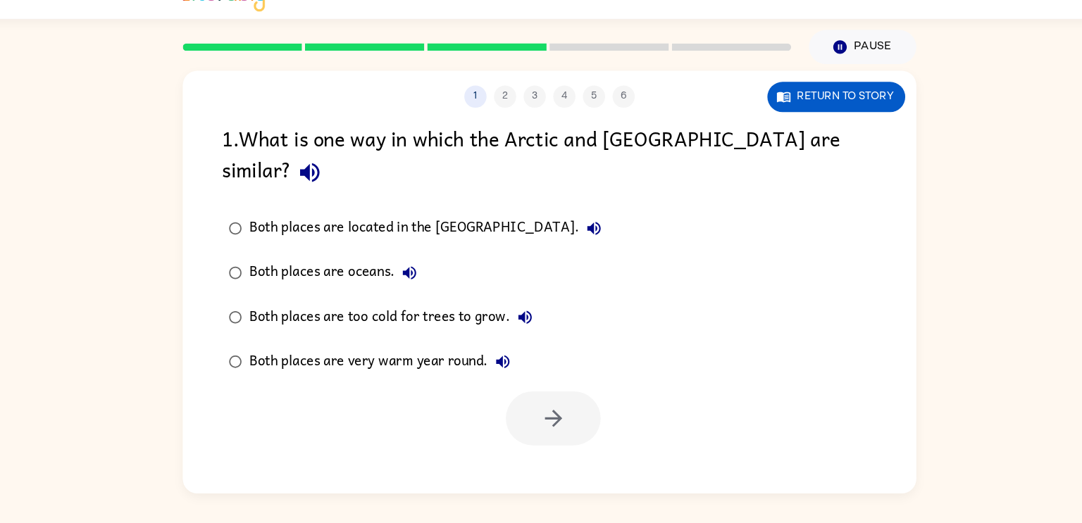
scroll to position [0, 0]
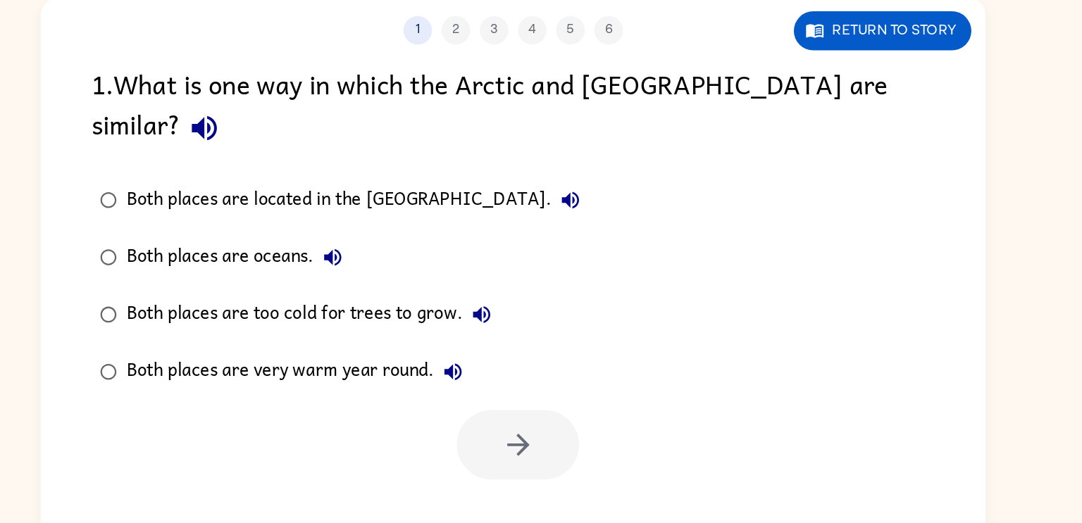
click at [632, 287] on div "Both places are located in the [GEOGRAPHIC_DATA]. Both places are oceans. Both …" at bounding box center [560, 306] width 660 height 169
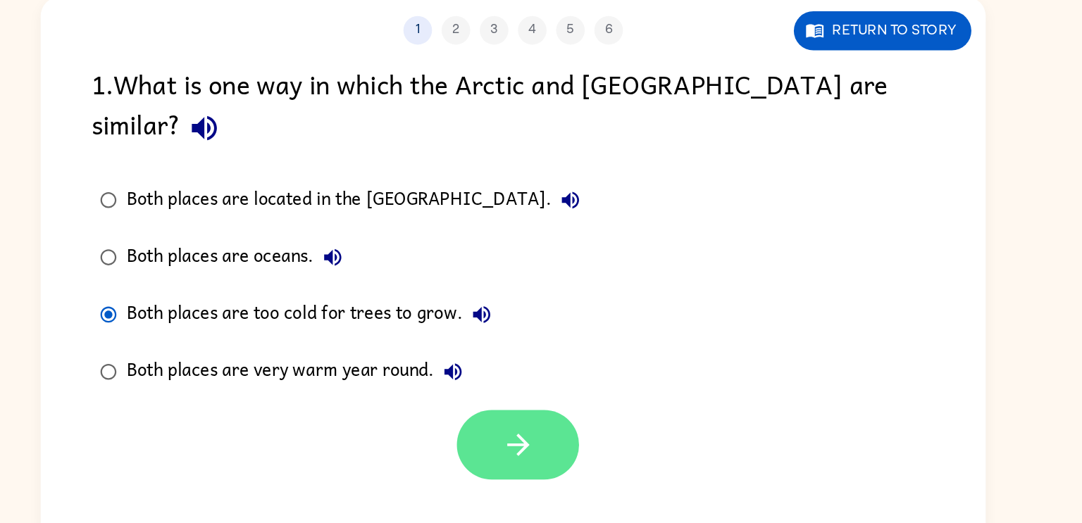
click at [557, 411] on icon "button" at bounding box center [545, 423] width 25 height 25
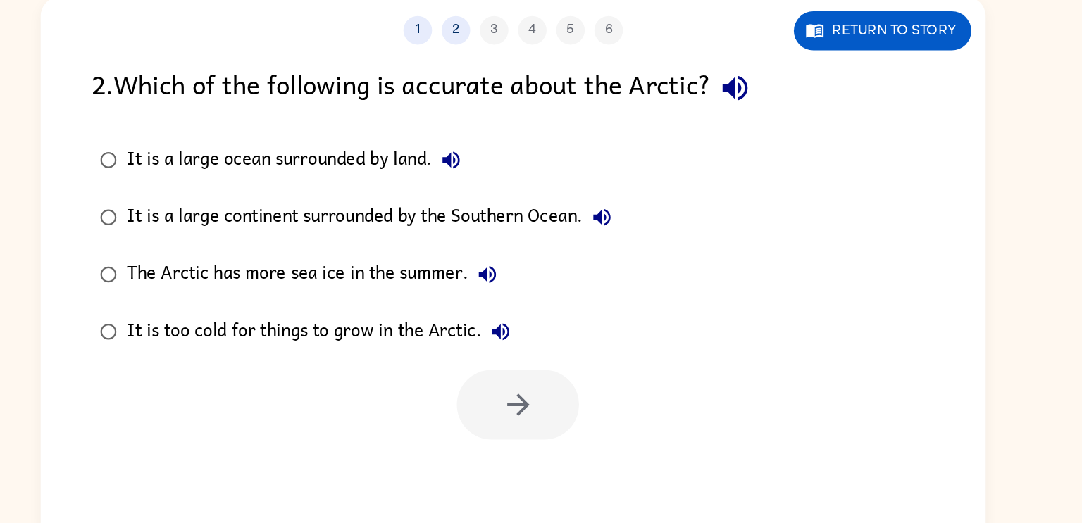
click at [557, 399] on div at bounding box center [545, 393] width 90 height 51
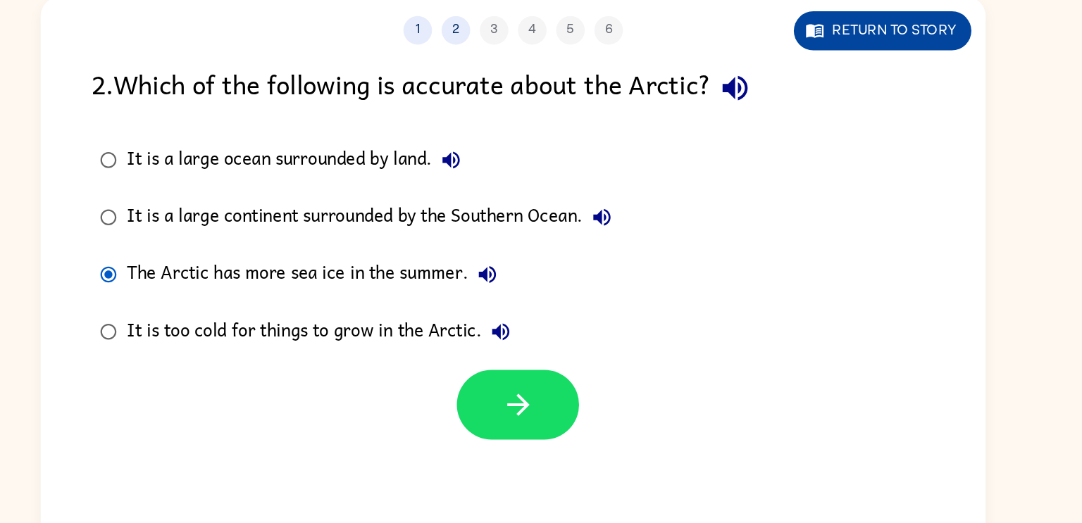
click at [841, 117] on button "Return to story" at bounding box center [813, 118] width 131 height 29
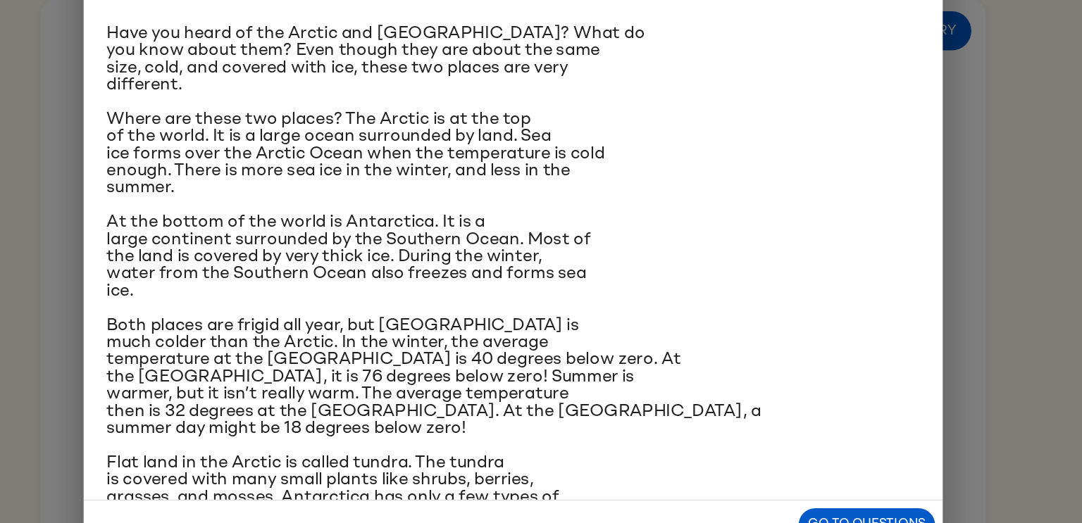
click at [905, 232] on div "The Arctic and [GEOGRAPHIC_DATA] Have you heard of the Arctic and [GEOGRAPHIC_D…" at bounding box center [541, 261] width 1082 height 523
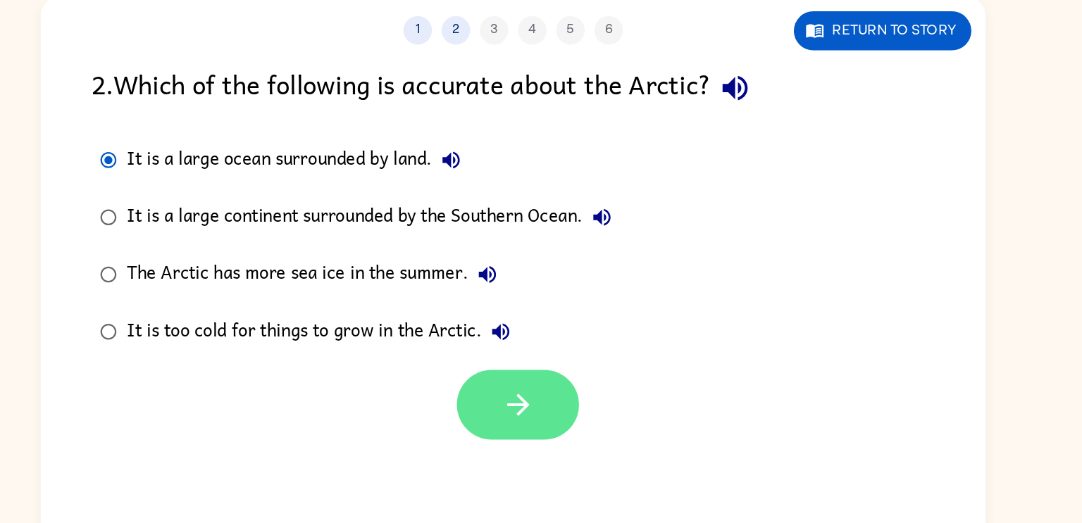
click at [532, 413] on button "button" at bounding box center [545, 393] width 90 height 51
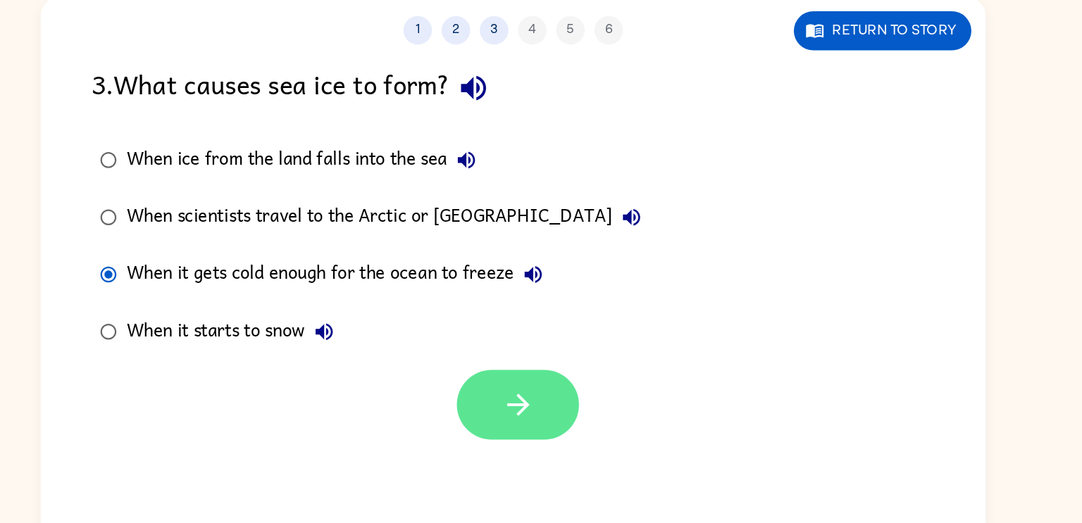
click at [566, 385] on button "button" at bounding box center [545, 393] width 90 height 51
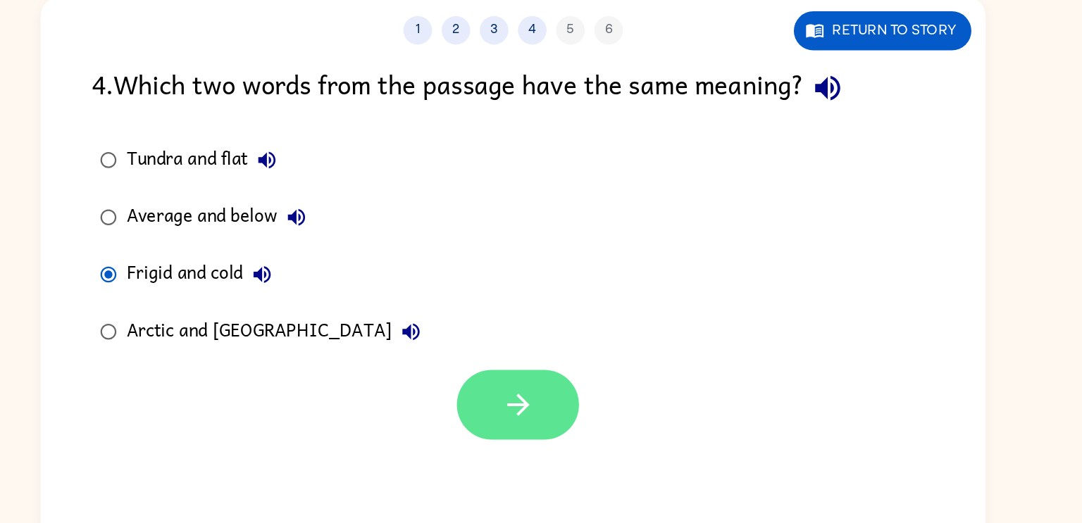
click at [557, 407] on button "button" at bounding box center [545, 393] width 90 height 51
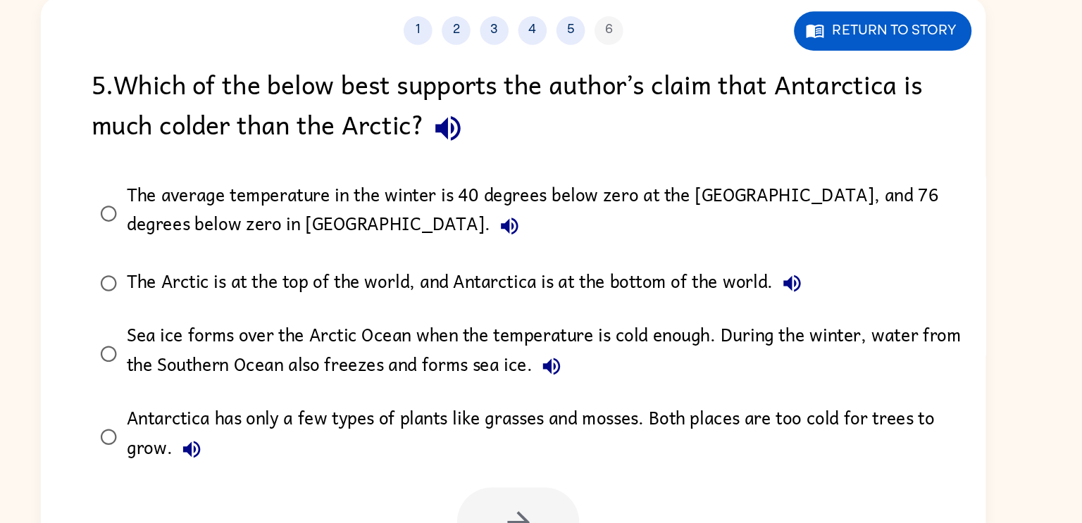
click at [248, 229] on label "The average temperature in the winter is 40 degrees below zero at the [GEOGRAPH…" at bounding box center [550, 252] width 657 height 61
click at [526, 469] on button "button" at bounding box center [545, 480] width 90 height 51
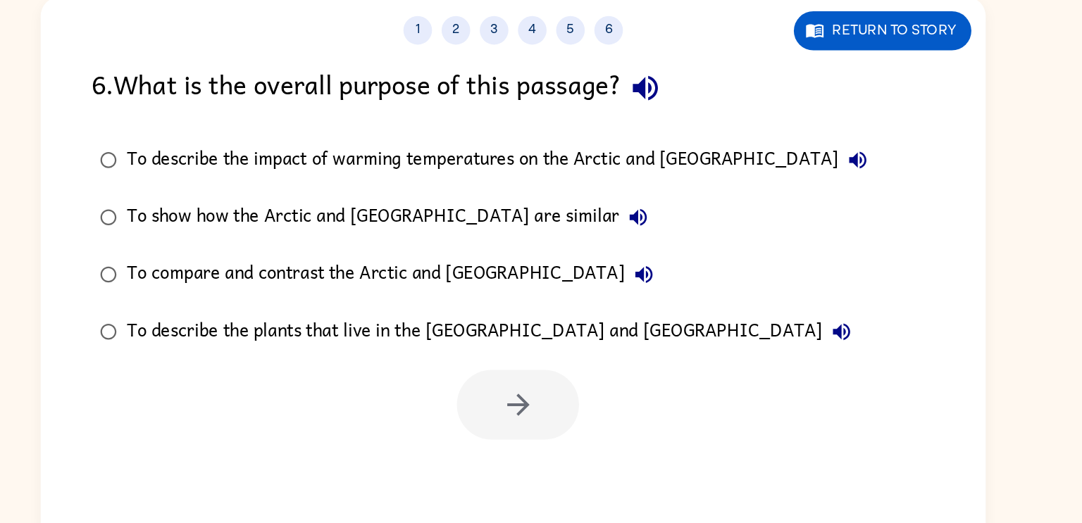
click at [266, 300] on div "To compare and contrast the Arctic and [GEOGRAPHIC_DATA]" at bounding box center [454, 298] width 396 height 28
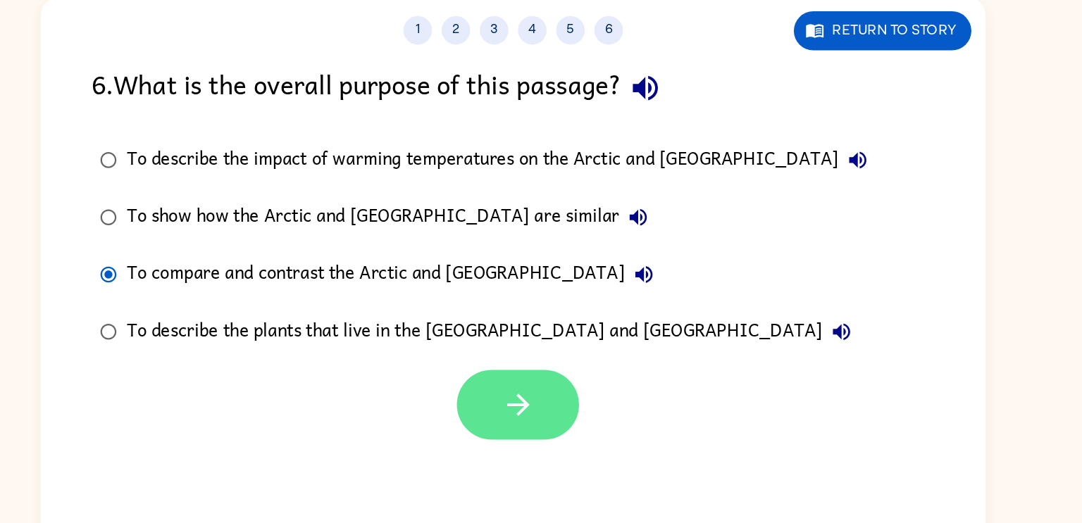
click at [558, 394] on button "button" at bounding box center [545, 393] width 90 height 51
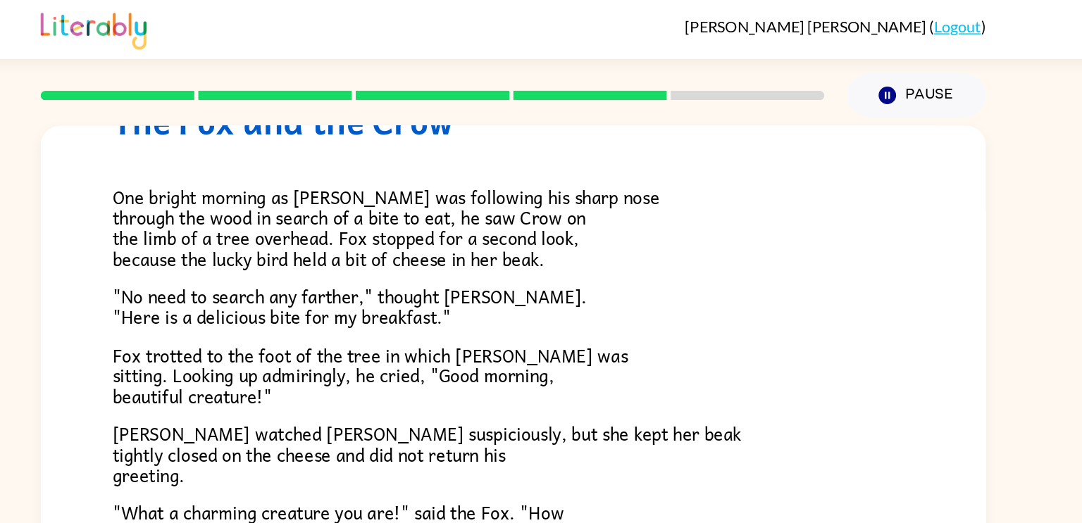
scroll to position [69, 0]
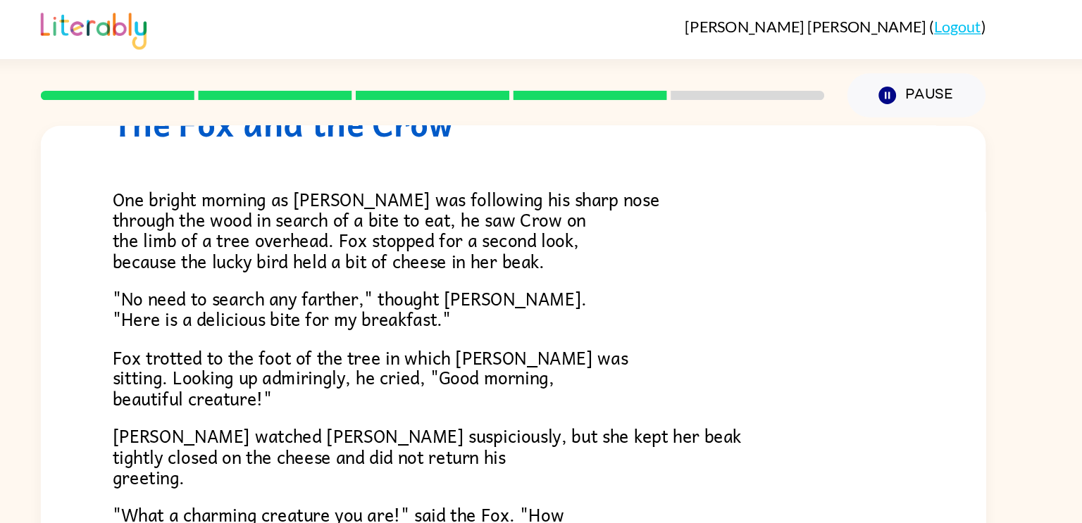
click at [527, 364] on div "One bright morning as [PERSON_NAME] was following his sharp nose through the wo…" at bounding box center [541, 336] width 592 height 460
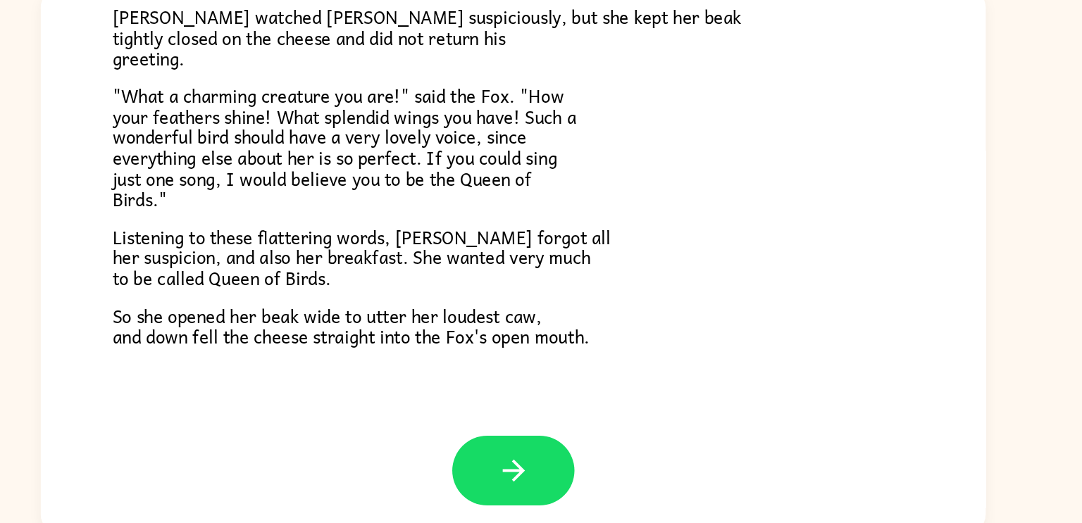
scroll to position [0, 0]
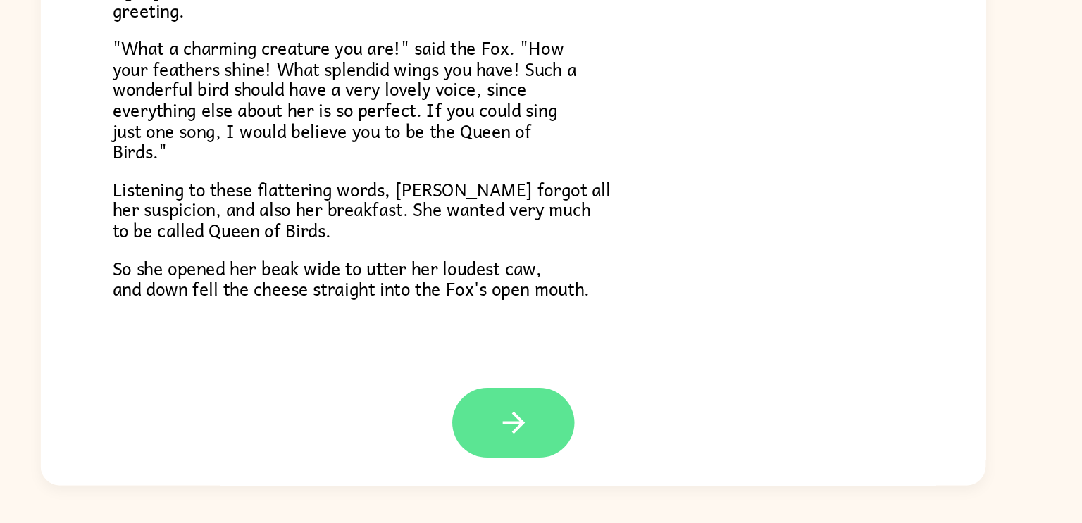
click at [531, 437] on icon "button" at bounding box center [541, 449] width 25 height 25
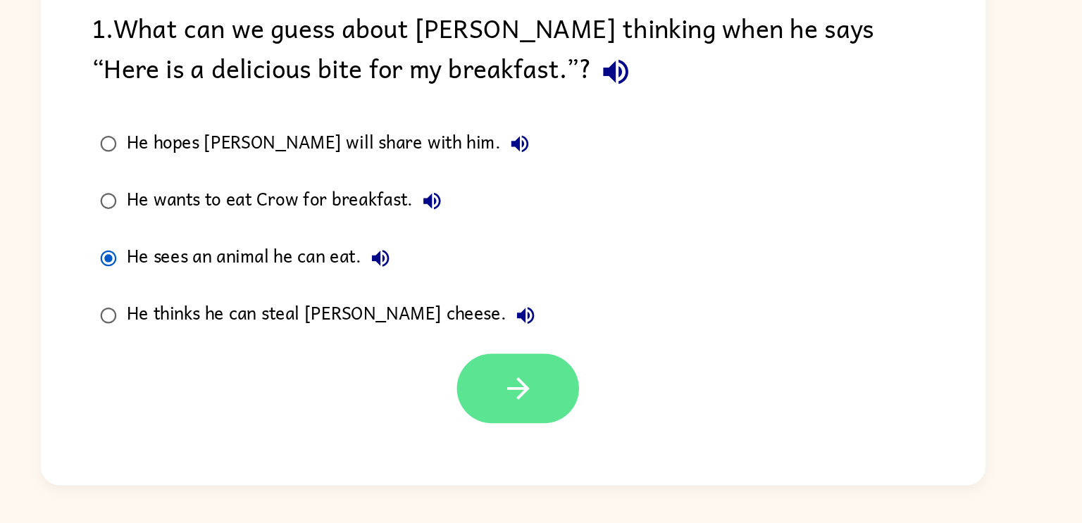
click at [534, 431] on icon "button" at bounding box center [545, 423] width 25 height 25
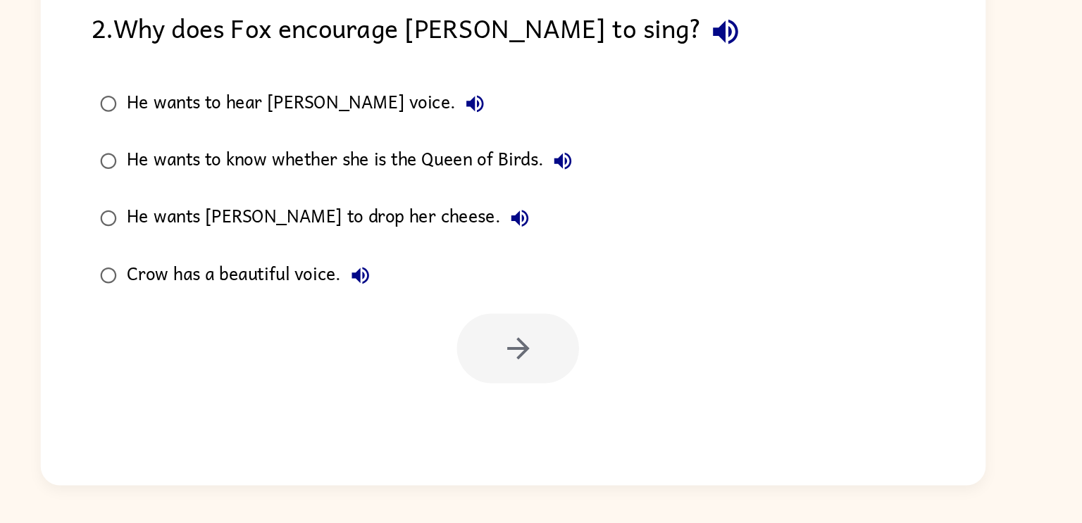
click at [530, 399] on div at bounding box center [545, 393] width 90 height 51
click at [278, 297] on div "He wants [PERSON_NAME] to drop her cheese." at bounding box center [408, 298] width 304 height 28
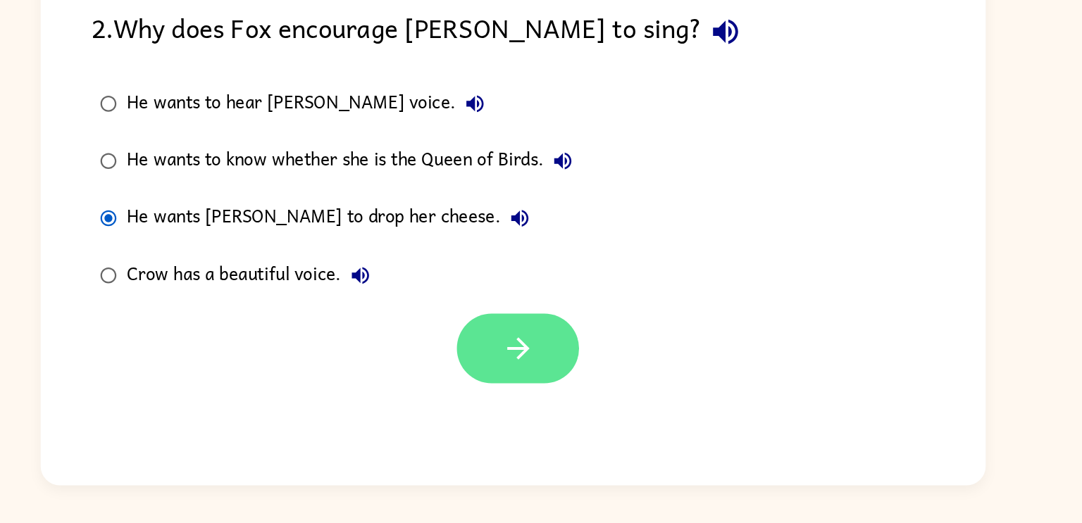
click at [523, 395] on button "button" at bounding box center [545, 393] width 90 height 51
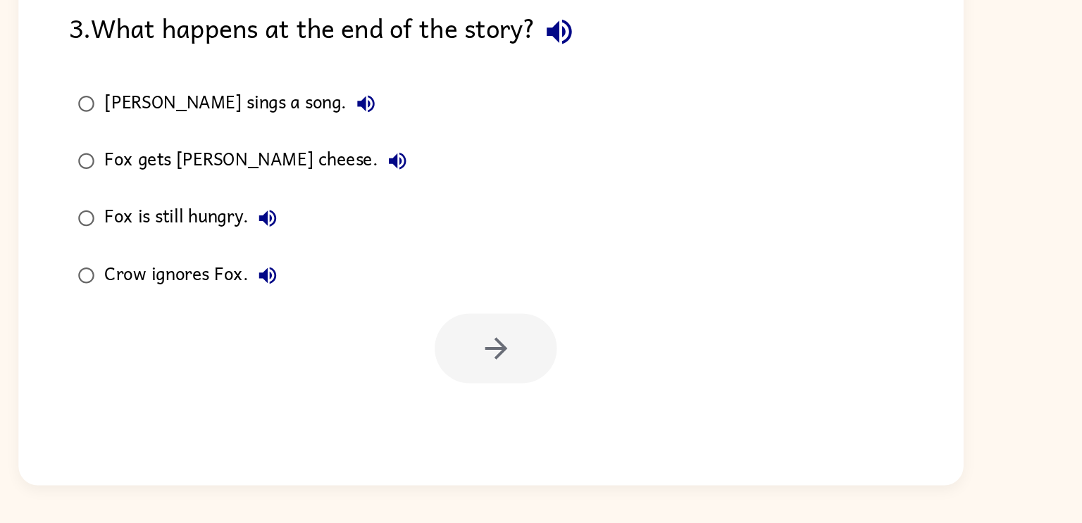
click at [256, 259] on div "Fox gets [PERSON_NAME] cheese." at bounding box center [371, 256] width 230 height 28
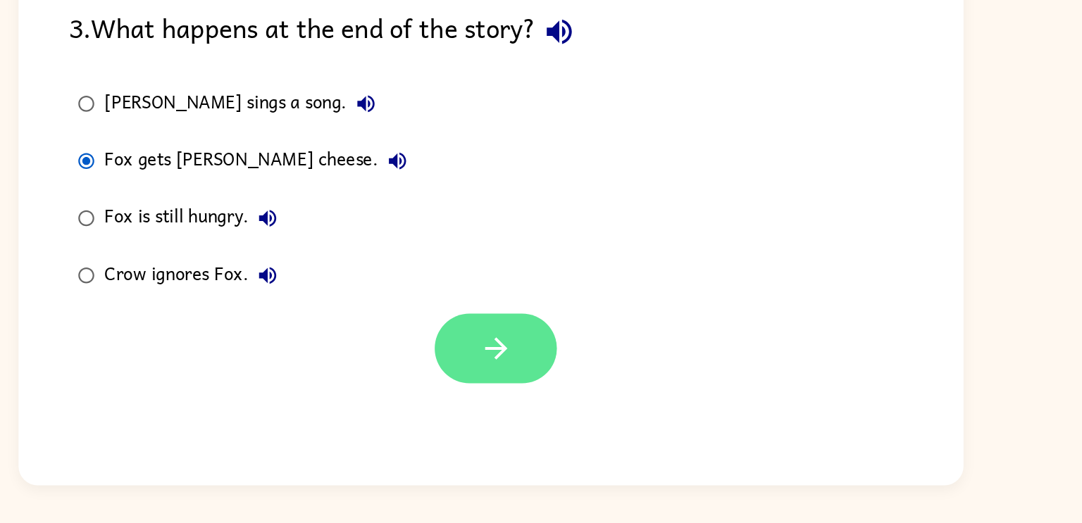
click at [559, 383] on button "button" at bounding box center [545, 393] width 90 height 51
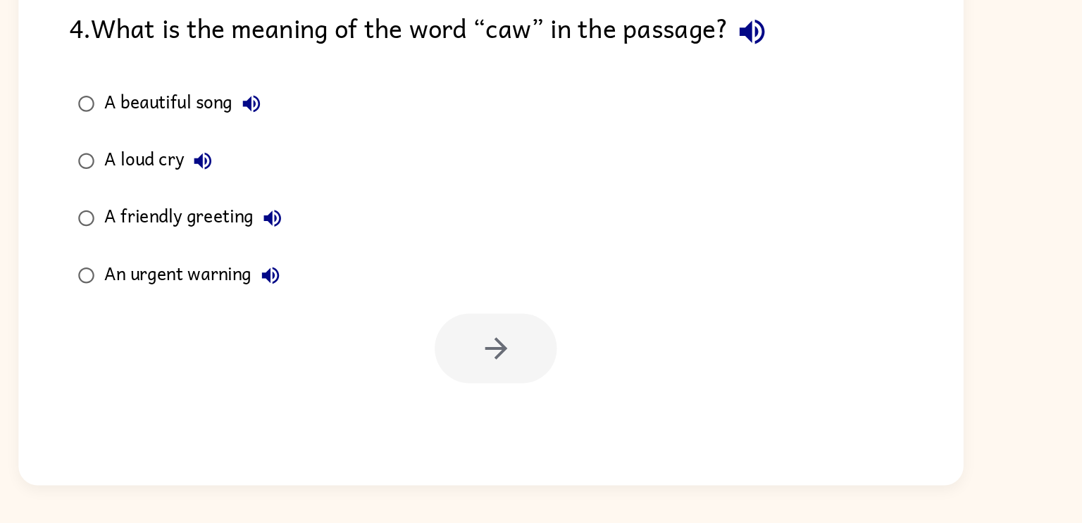
click at [559, 383] on div at bounding box center [545, 393] width 90 height 51
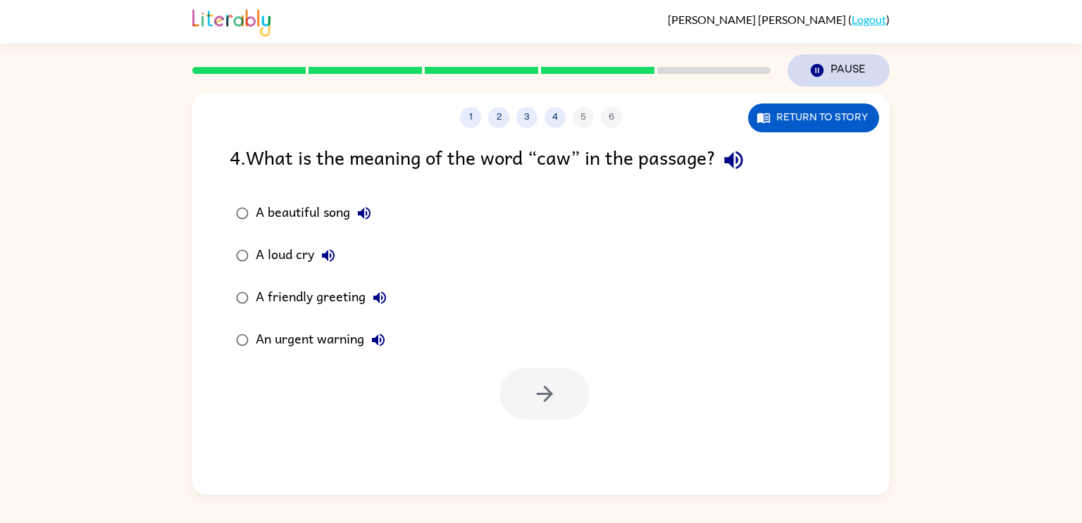
click at [866, 66] on button "Pause Pause" at bounding box center [839, 70] width 102 height 32
